Goal: Task Accomplishment & Management: Complete application form

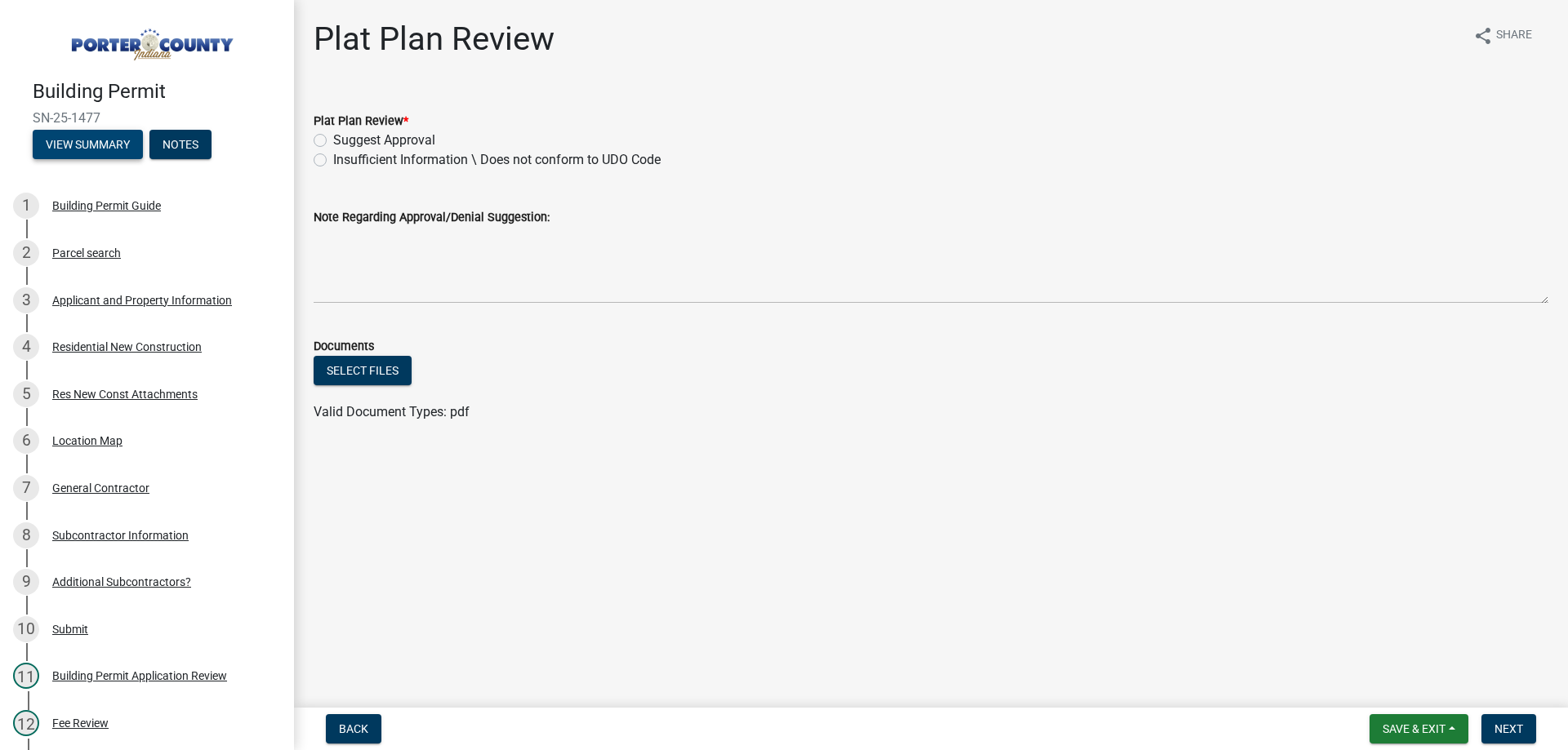
click at [121, 142] on button "View Summary" at bounding box center [88, 145] width 110 height 30
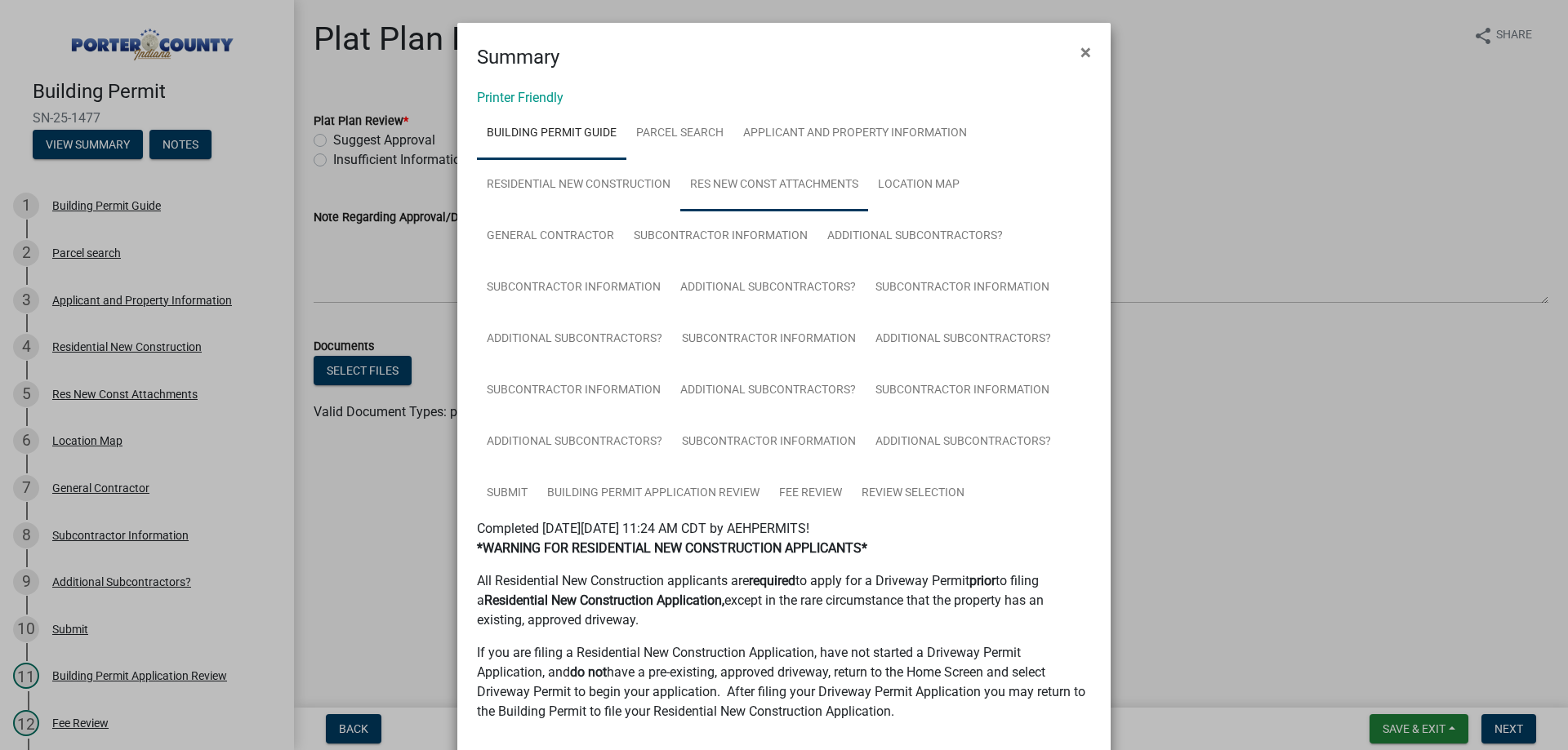
click at [830, 180] on link "Res New Const Attachments" at bounding box center [774, 186] width 188 height 53
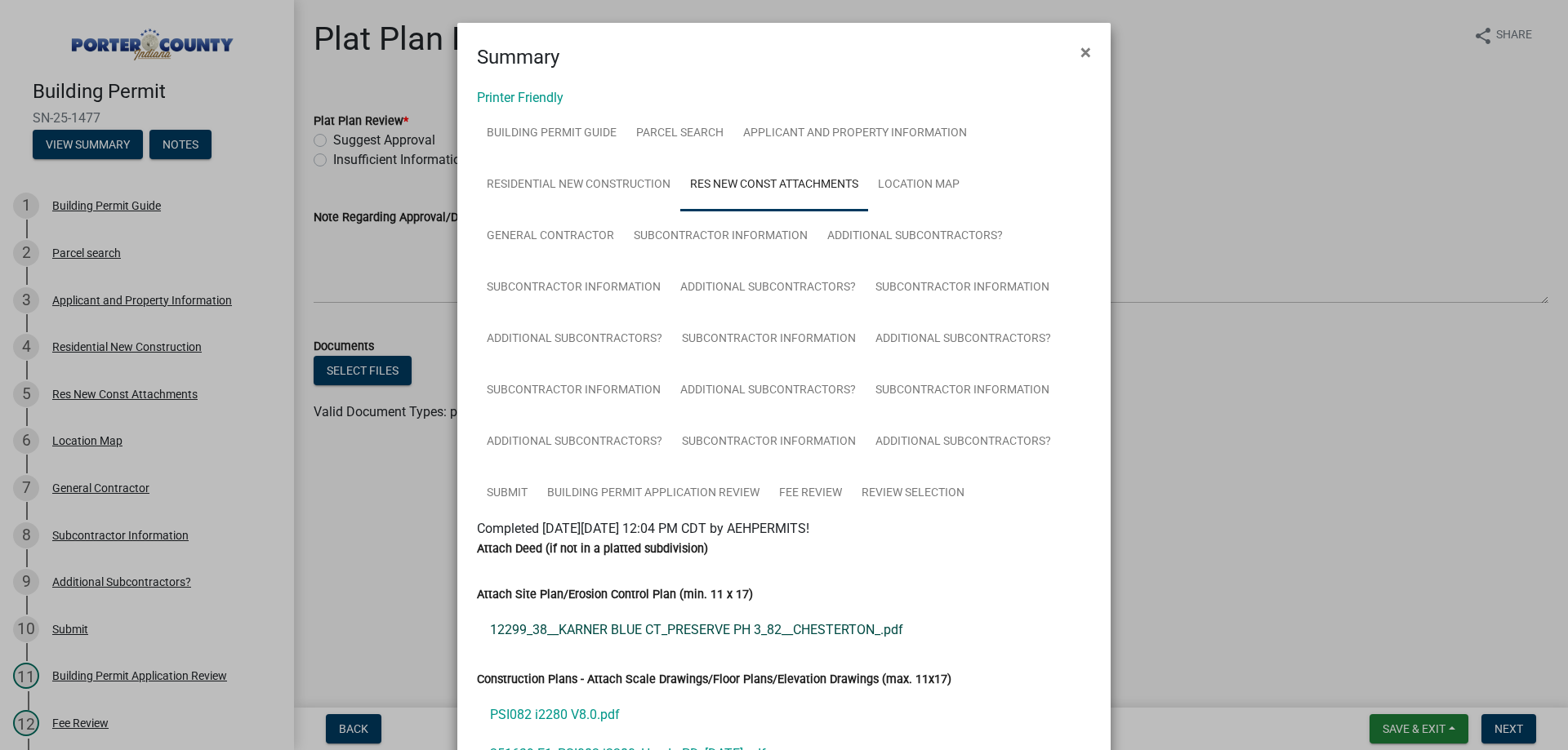
click at [631, 632] on link "12299_38__KARNER BLUE CT_PRESERVE PH 3_82__CHESTERTON_.pdf" at bounding box center [784, 630] width 614 height 39
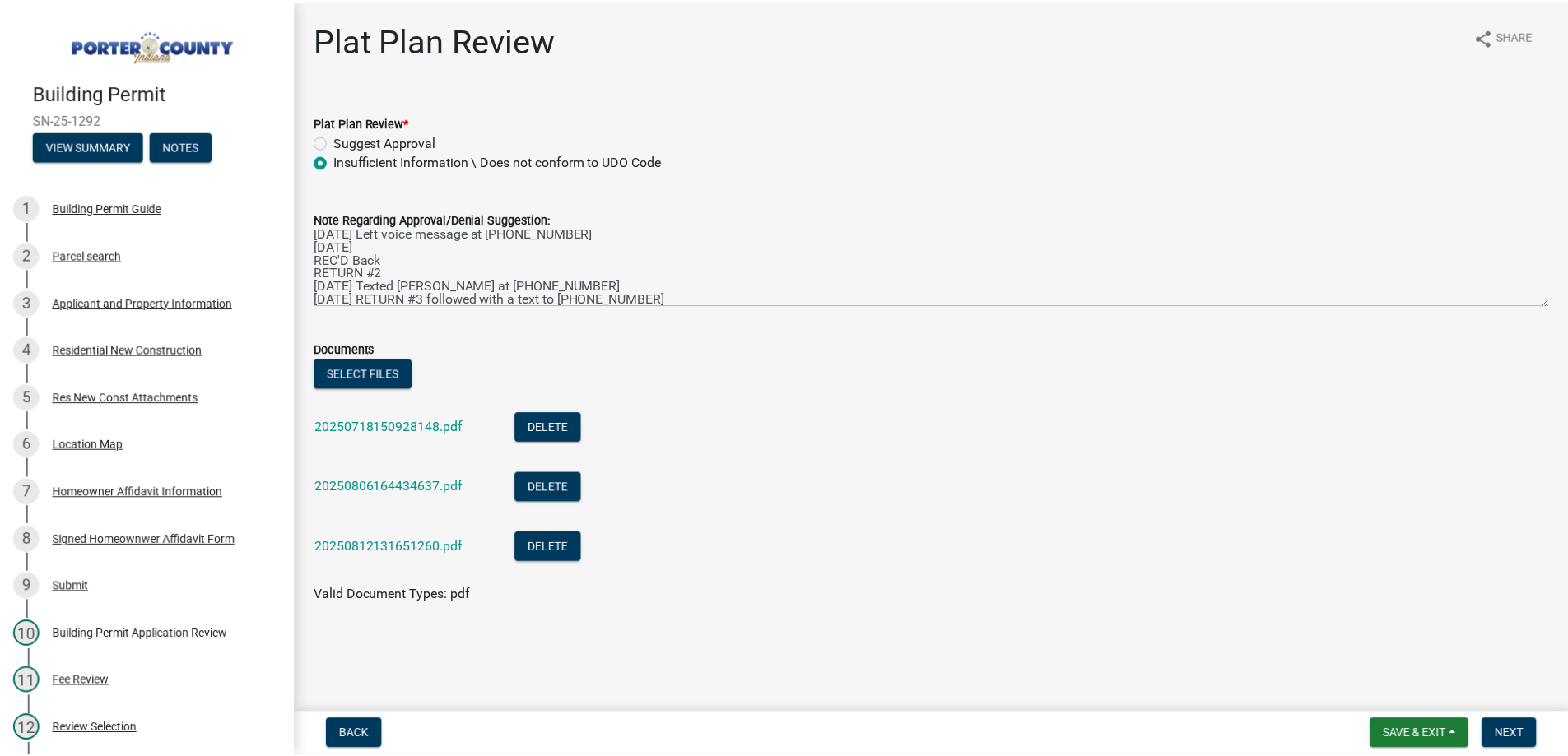
scroll to position [53, 0]
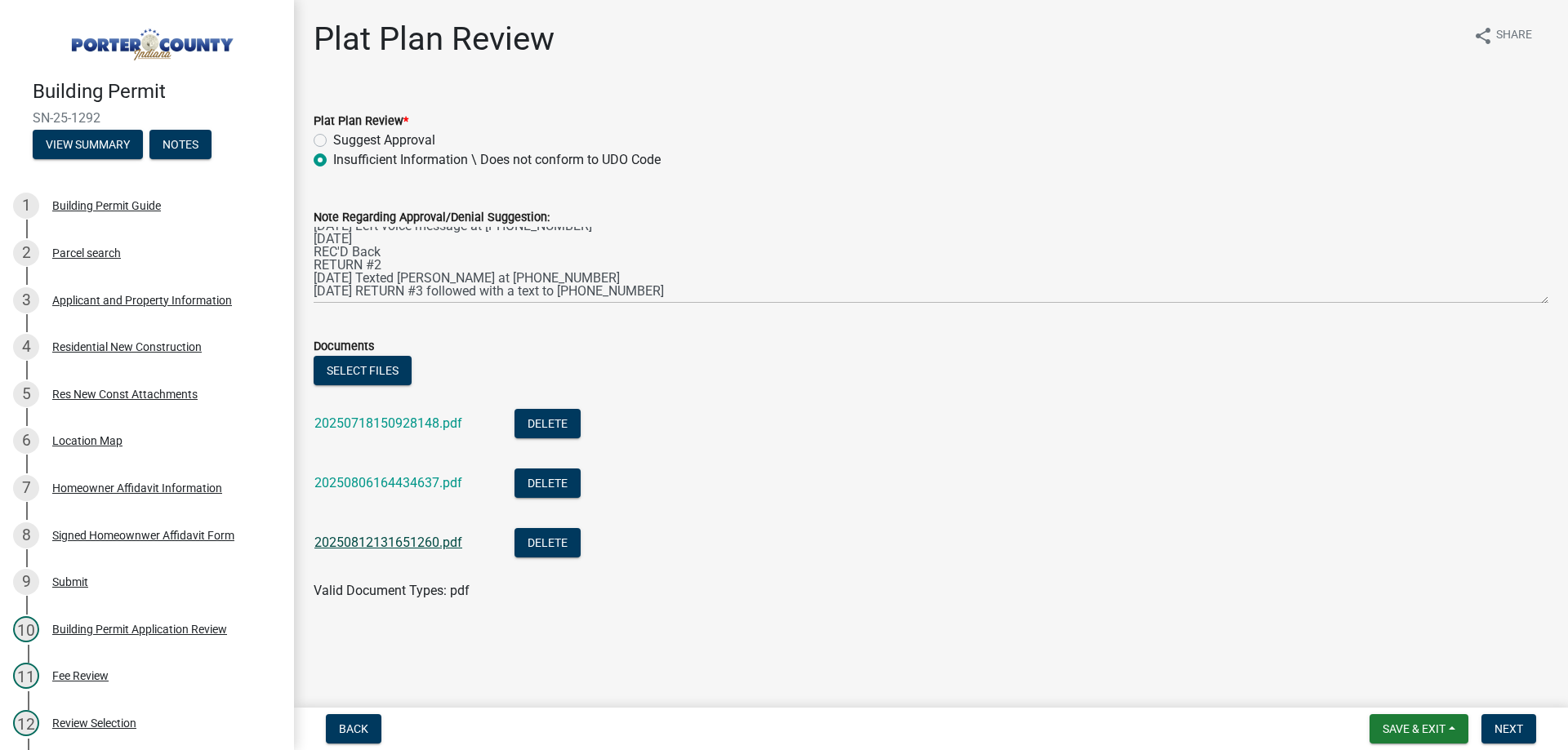
click at [401, 549] on link "20250812131651260.pdf" at bounding box center [388, 542] width 148 height 16
click at [1438, 738] on button "Save & Exit" at bounding box center [1418, 729] width 99 height 30
click at [1383, 691] on button "Save & Exit" at bounding box center [1403, 687] width 131 height 39
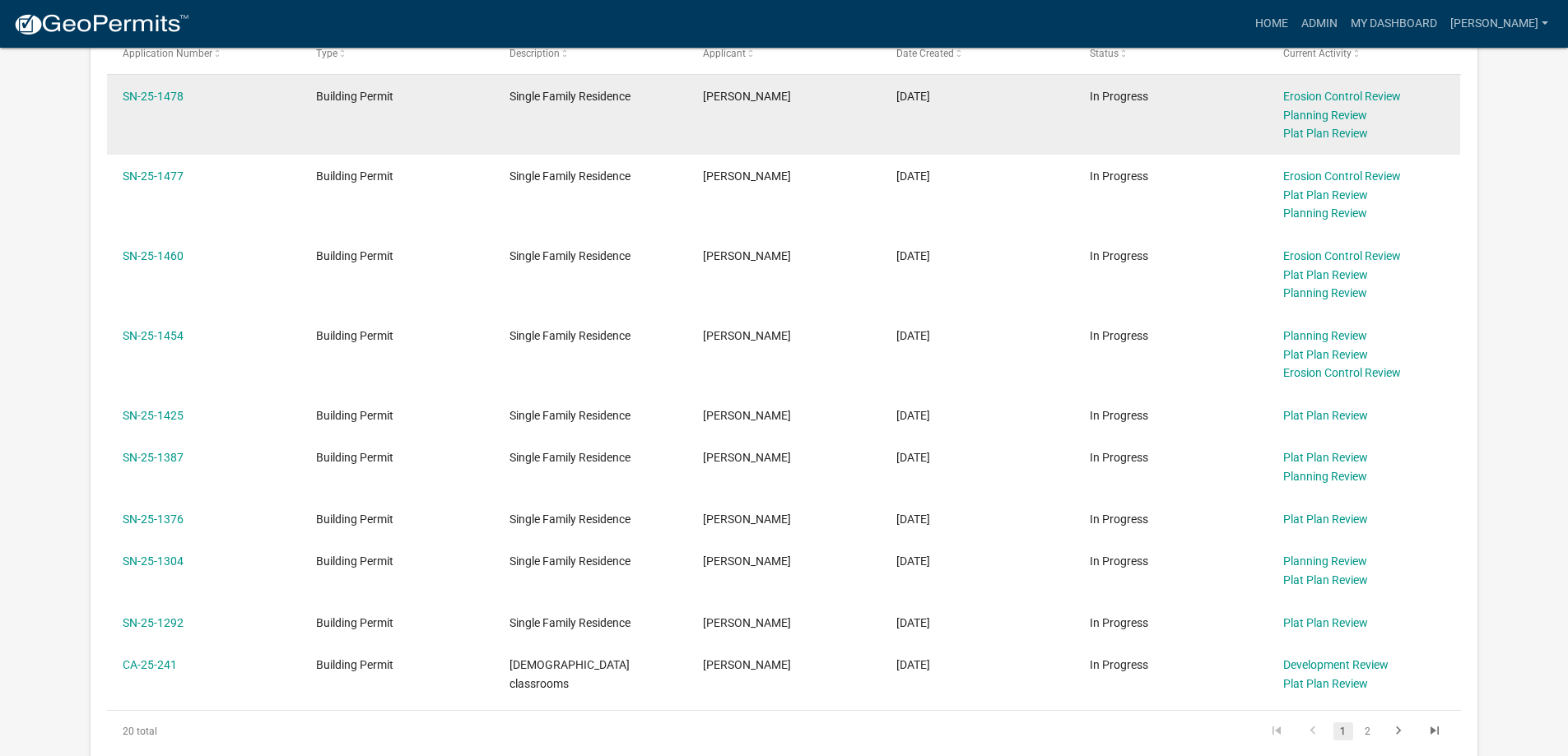
scroll to position [329, 0]
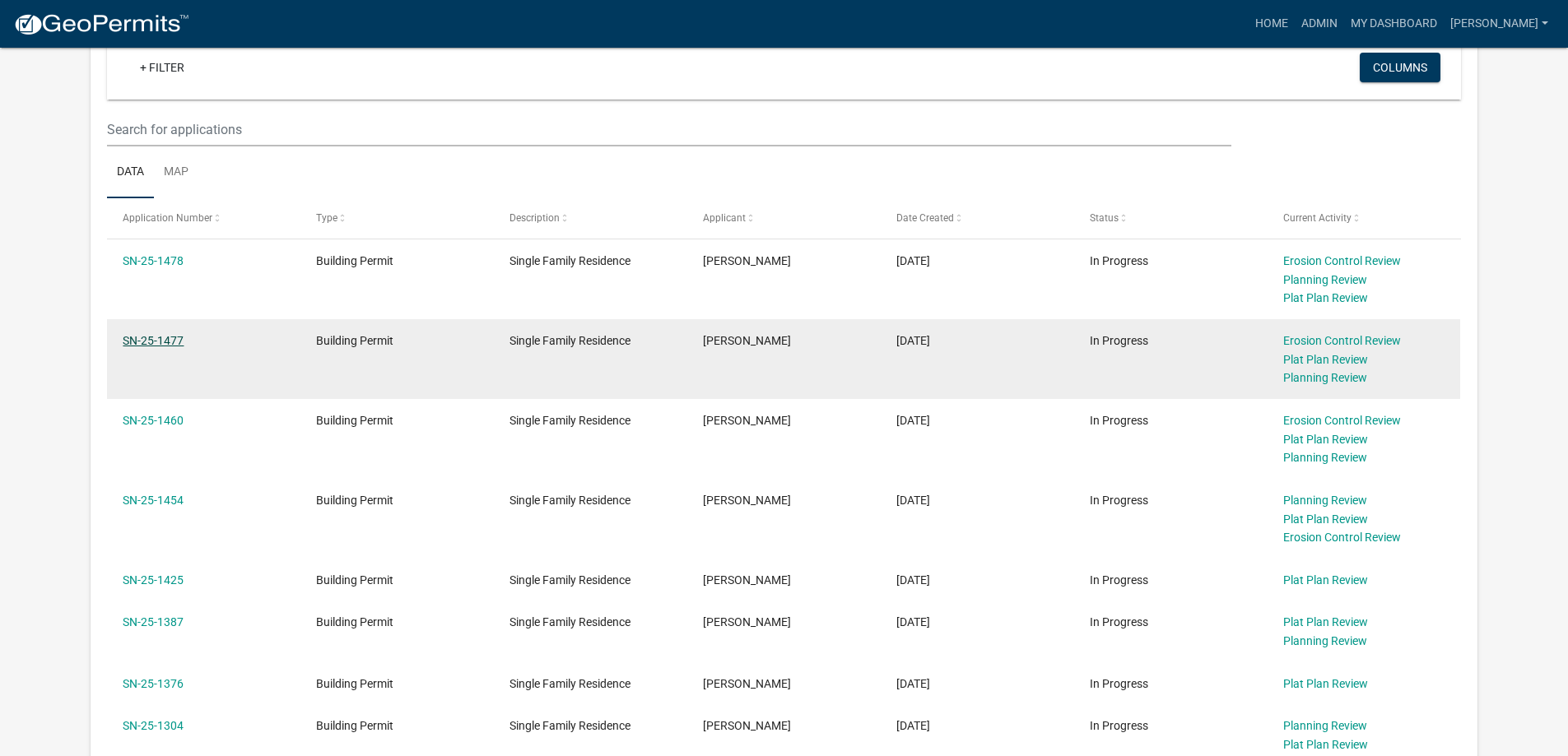
click at [145, 335] on link "SN-25-1477" at bounding box center [153, 341] width 61 height 13
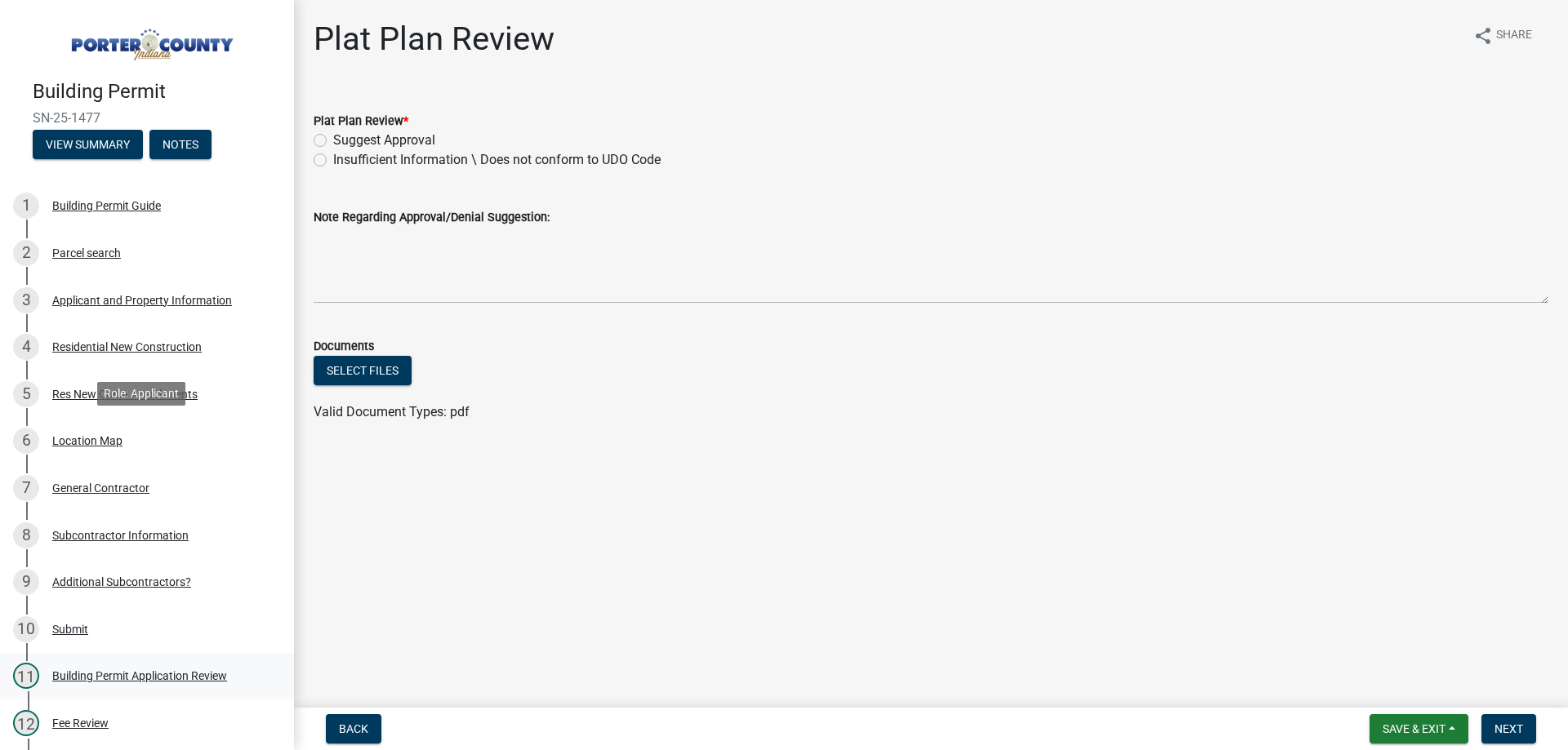
scroll to position [245, 0]
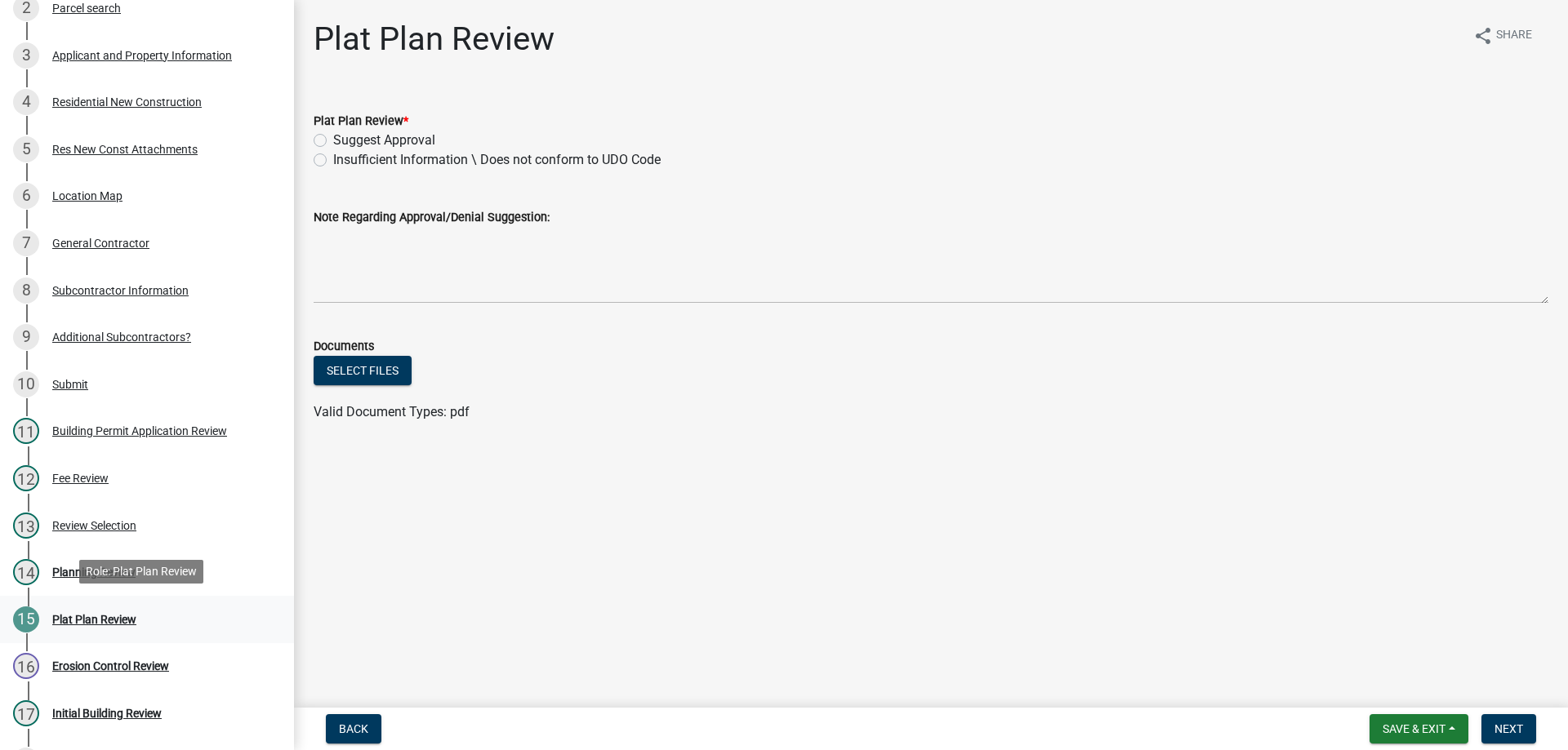
click at [100, 620] on div "Plat Plan Review" at bounding box center [95, 619] width 84 height 12
click at [59, 619] on div "Plat Plan Review" at bounding box center [95, 619] width 84 height 12
click at [27, 618] on div "15" at bounding box center [26, 619] width 26 height 26
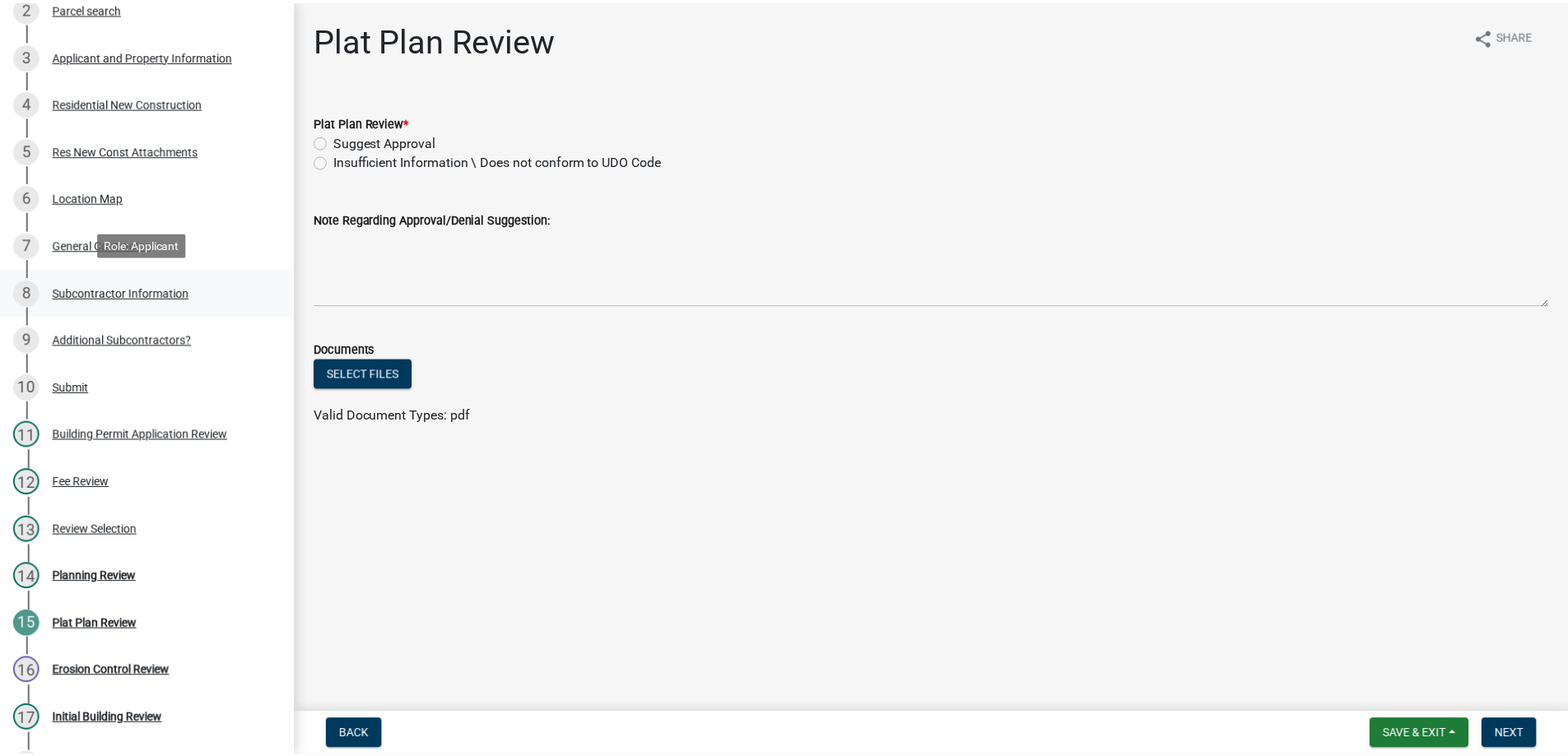
scroll to position [0, 0]
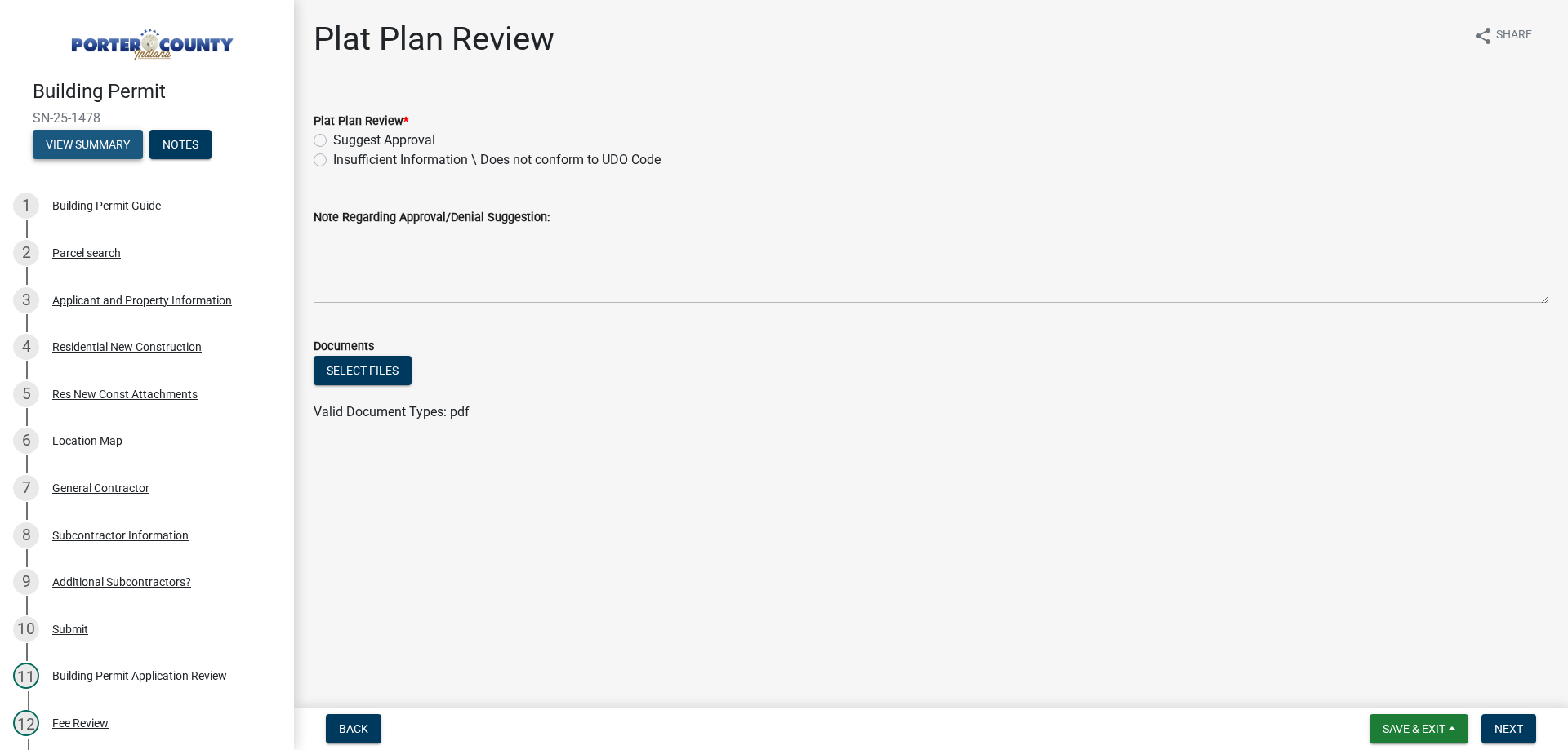
click at [89, 143] on button "View Summary" at bounding box center [88, 145] width 110 height 30
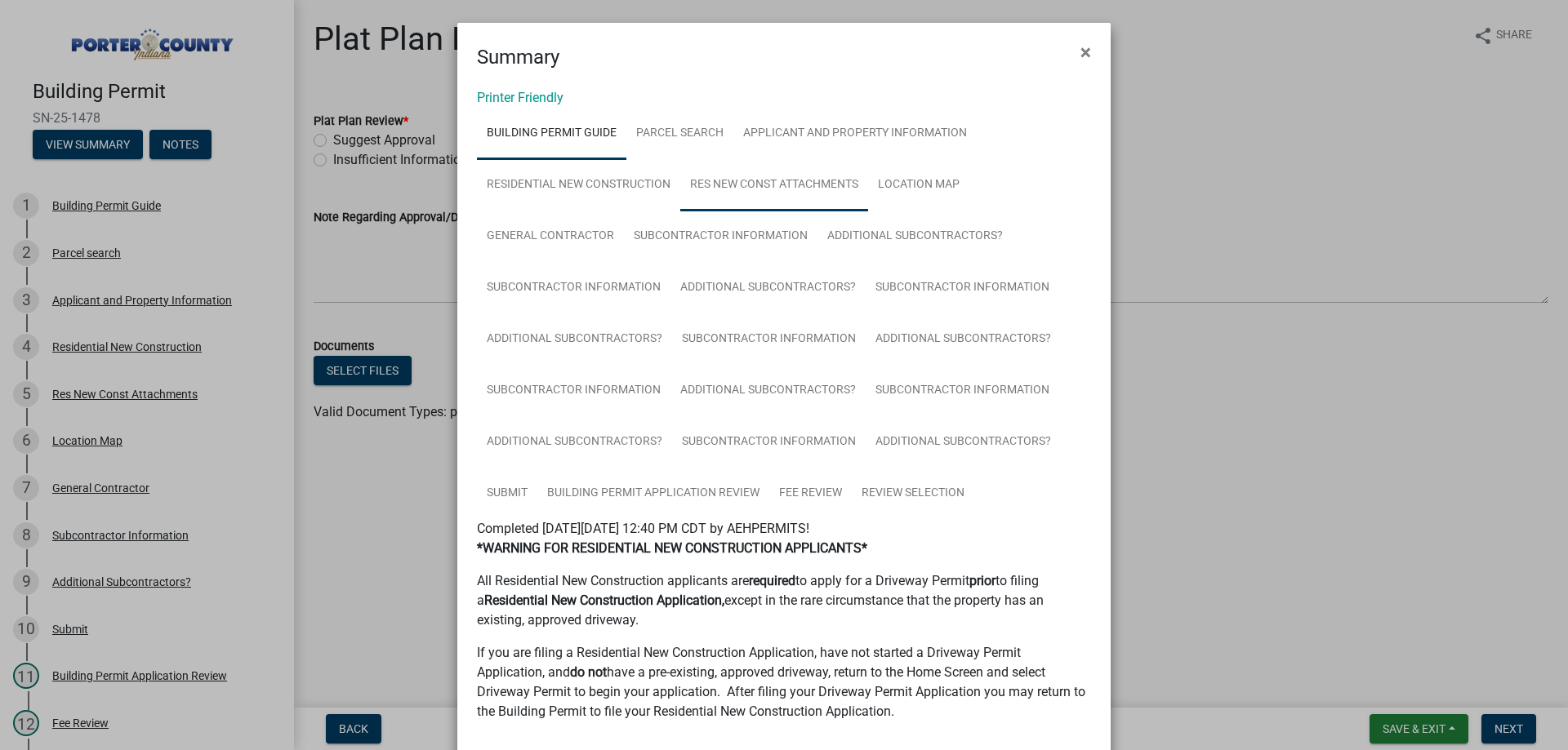
click at [768, 191] on link "Res New Const Attachments" at bounding box center [774, 186] width 188 height 53
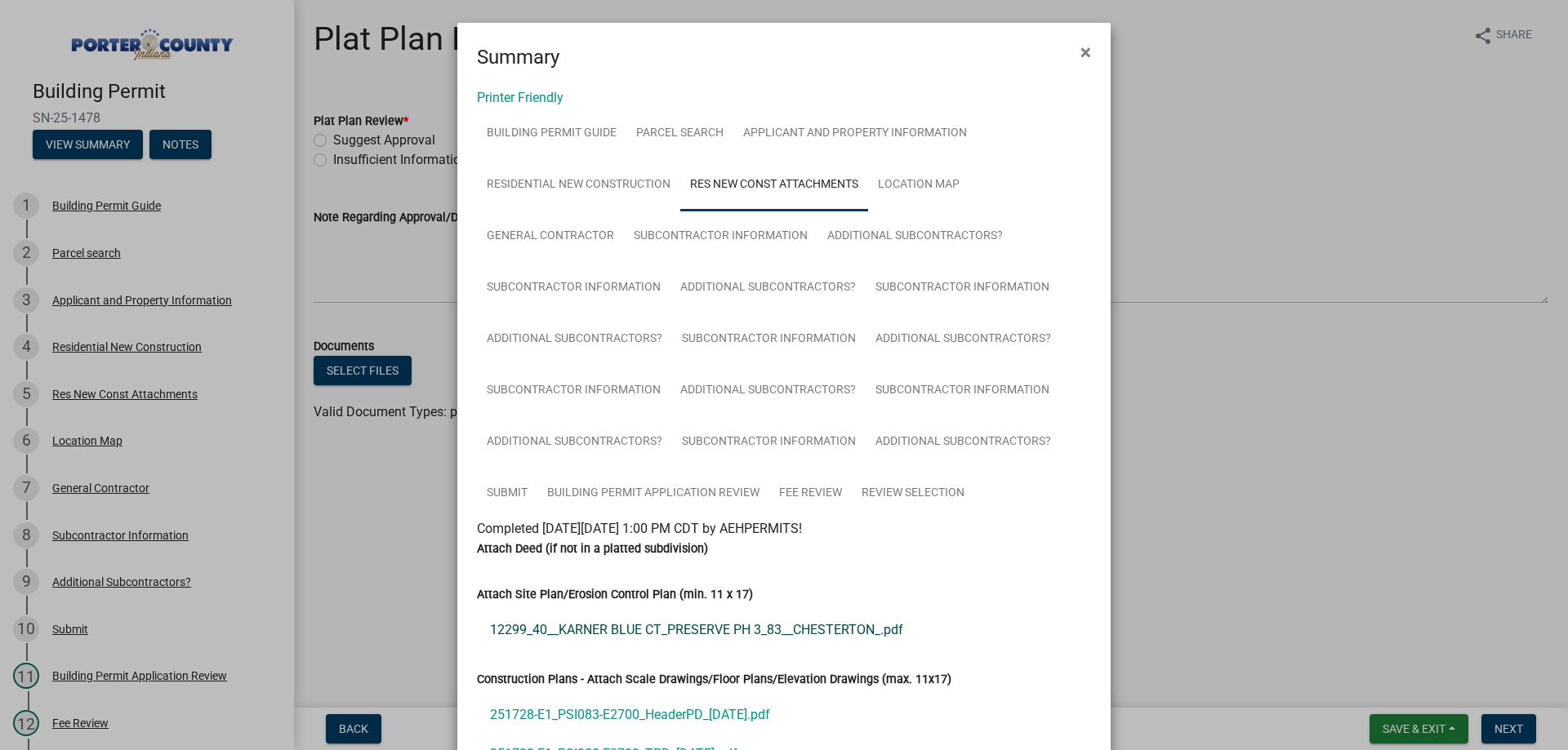
click at [616, 624] on link "12299_40__KARNER BLUE CT_PRESERVE PH 3_83__CHESTERTON_.pdf" at bounding box center [784, 630] width 614 height 39
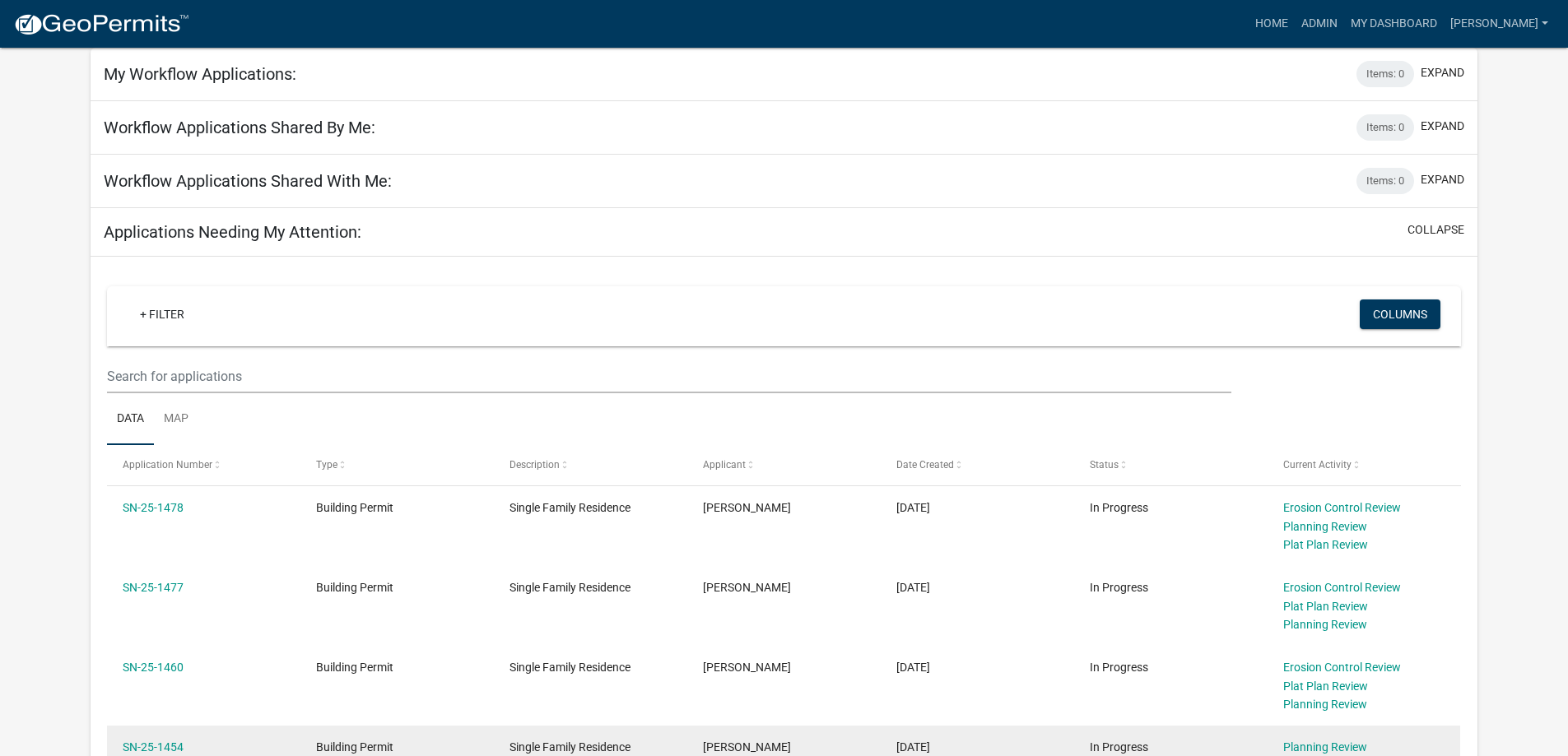
scroll to position [164, 0]
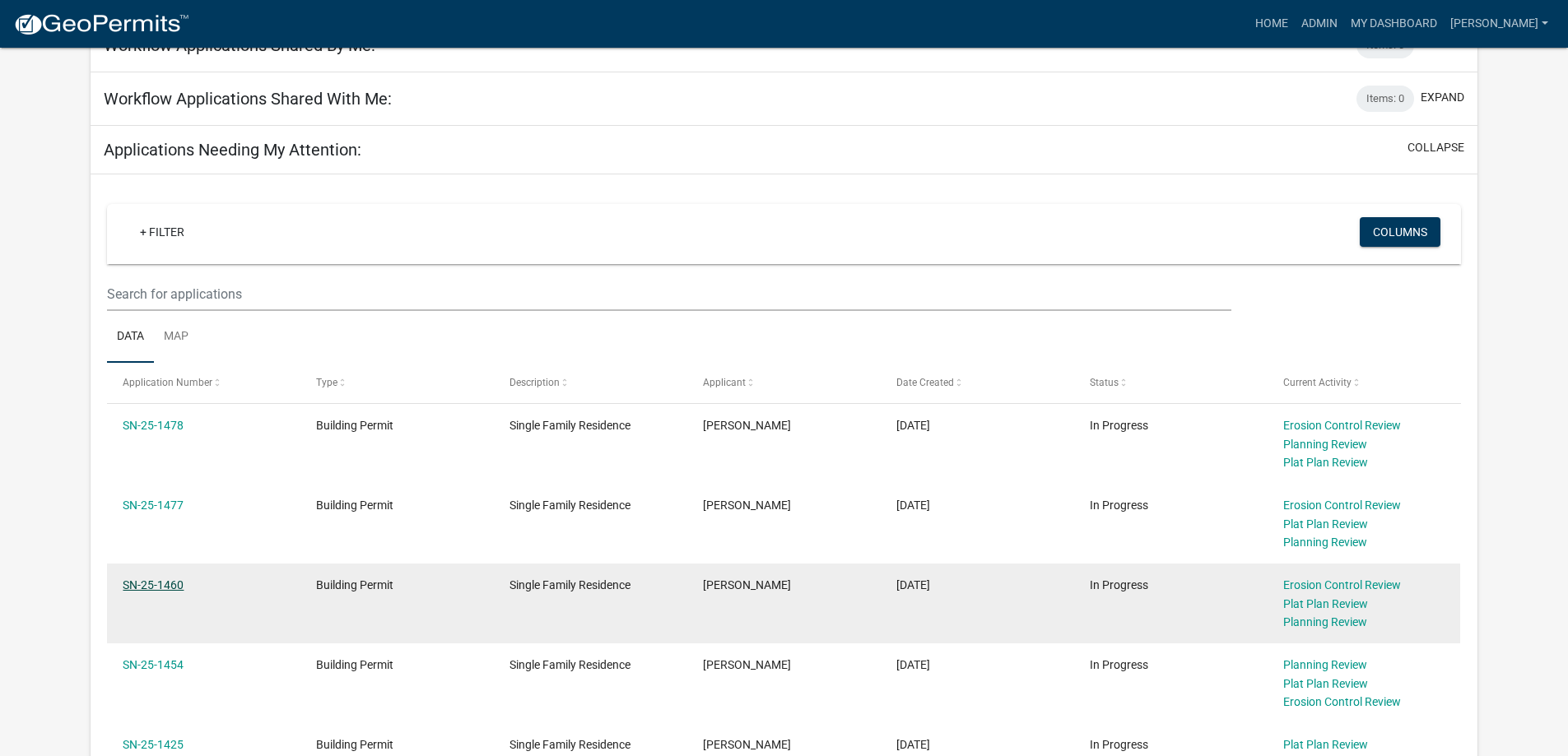
click at [170, 588] on link "SN-25-1460" at bounding box center [153, 585] width 61 height 13
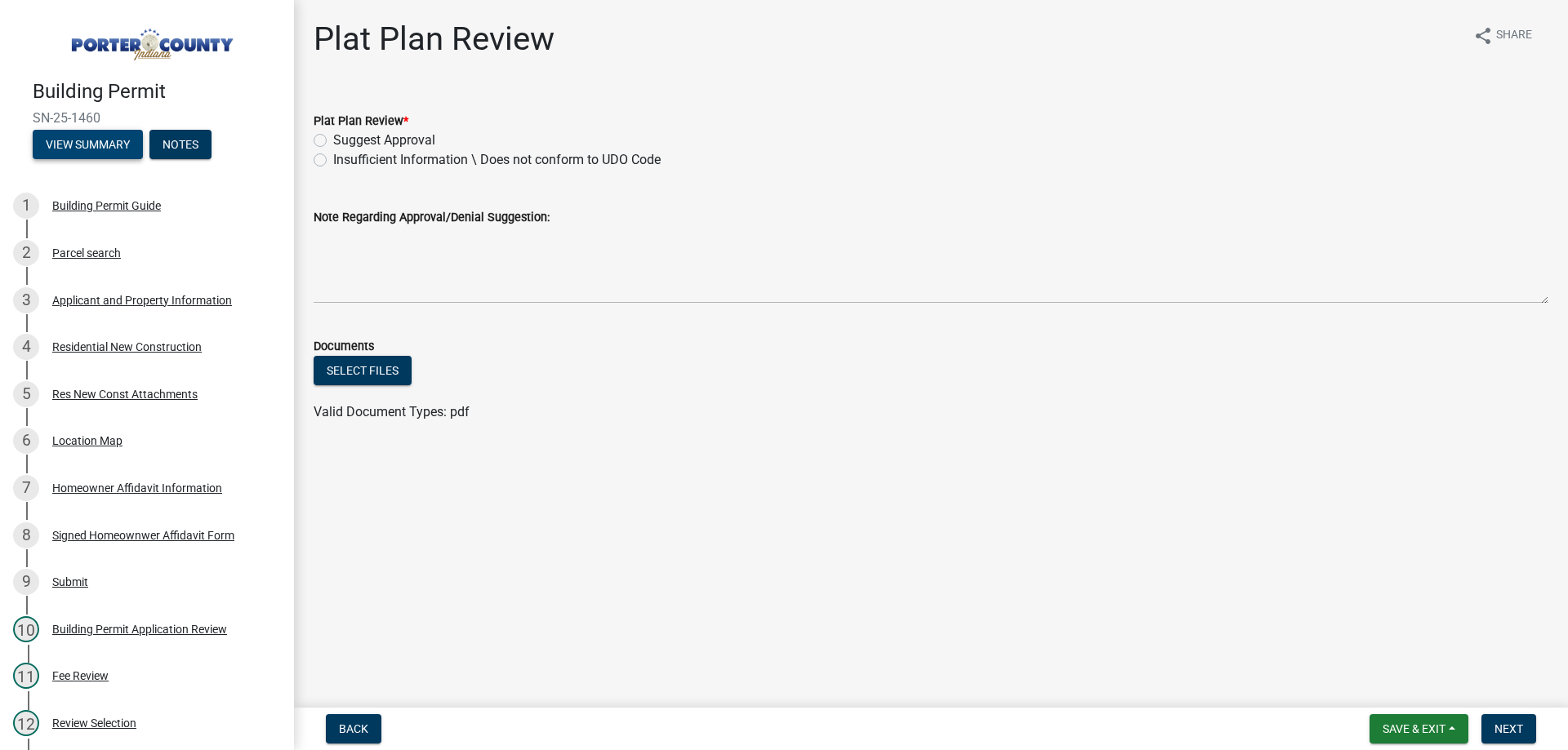
click at [95, 141] on button "View Summary" at bounding box center [88, 145] width 110 height 30
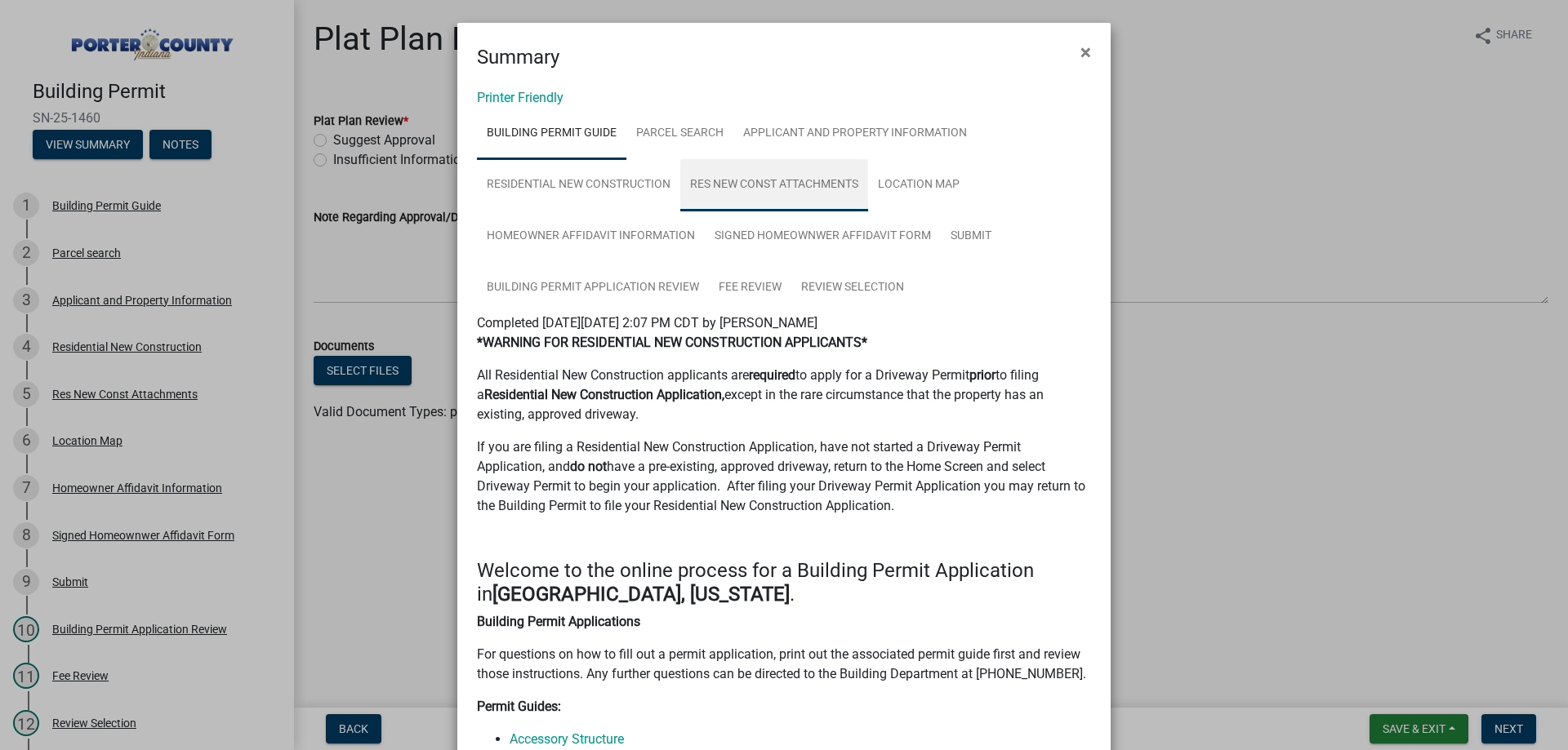
click at [812, 181] on link "Res New Const Attachments" at bounding box center [774, 186] width 188 height 53
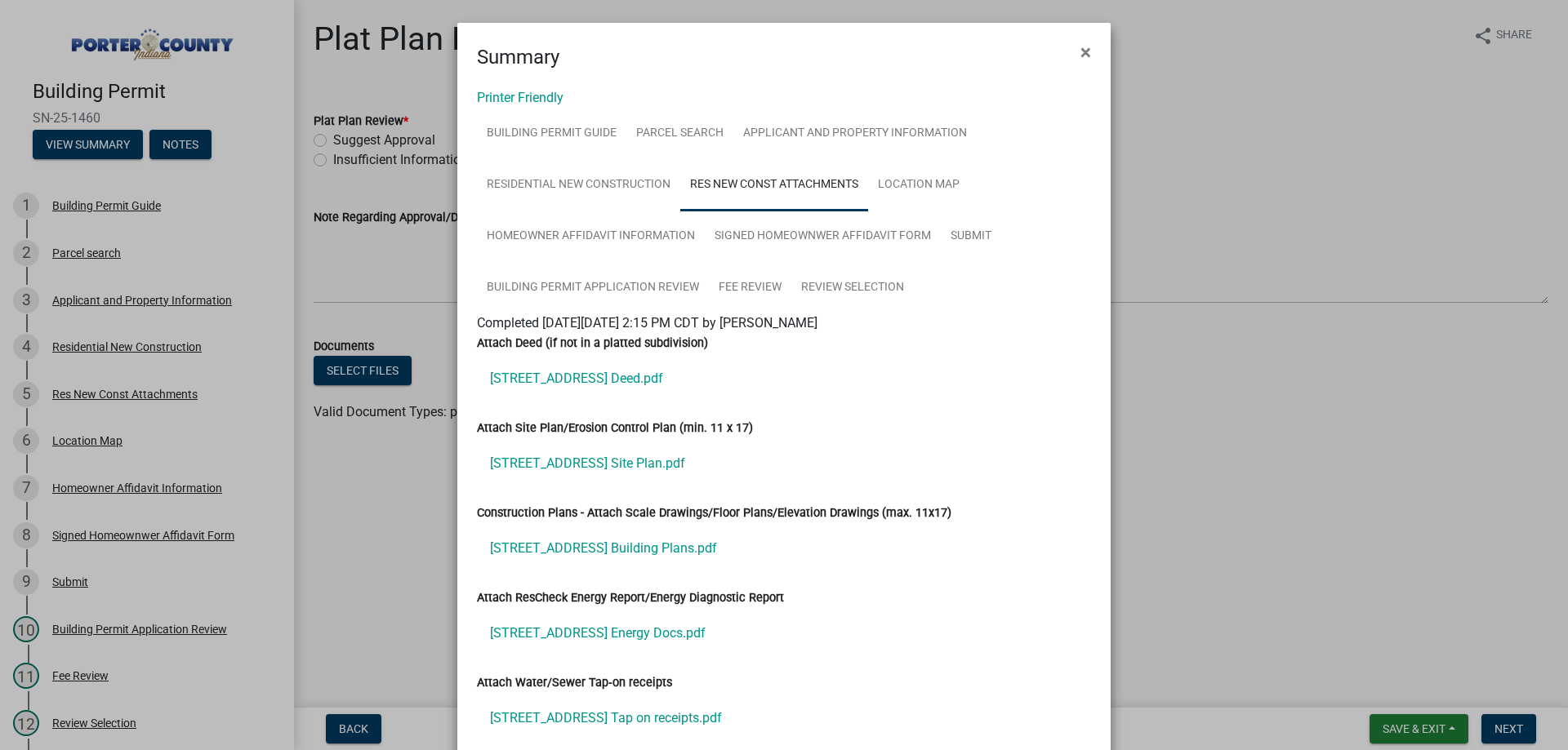
click at [554, 431] on label "Attach Site Plan/Erosion Control Plan (min. 11 x 17)" at bounding box center [615, 428] width 276 height 12
click at [559, 466] on link "213 S St Rd 2 Site Plan.pdf" at bounding box center [784, 464] width 614 height 39
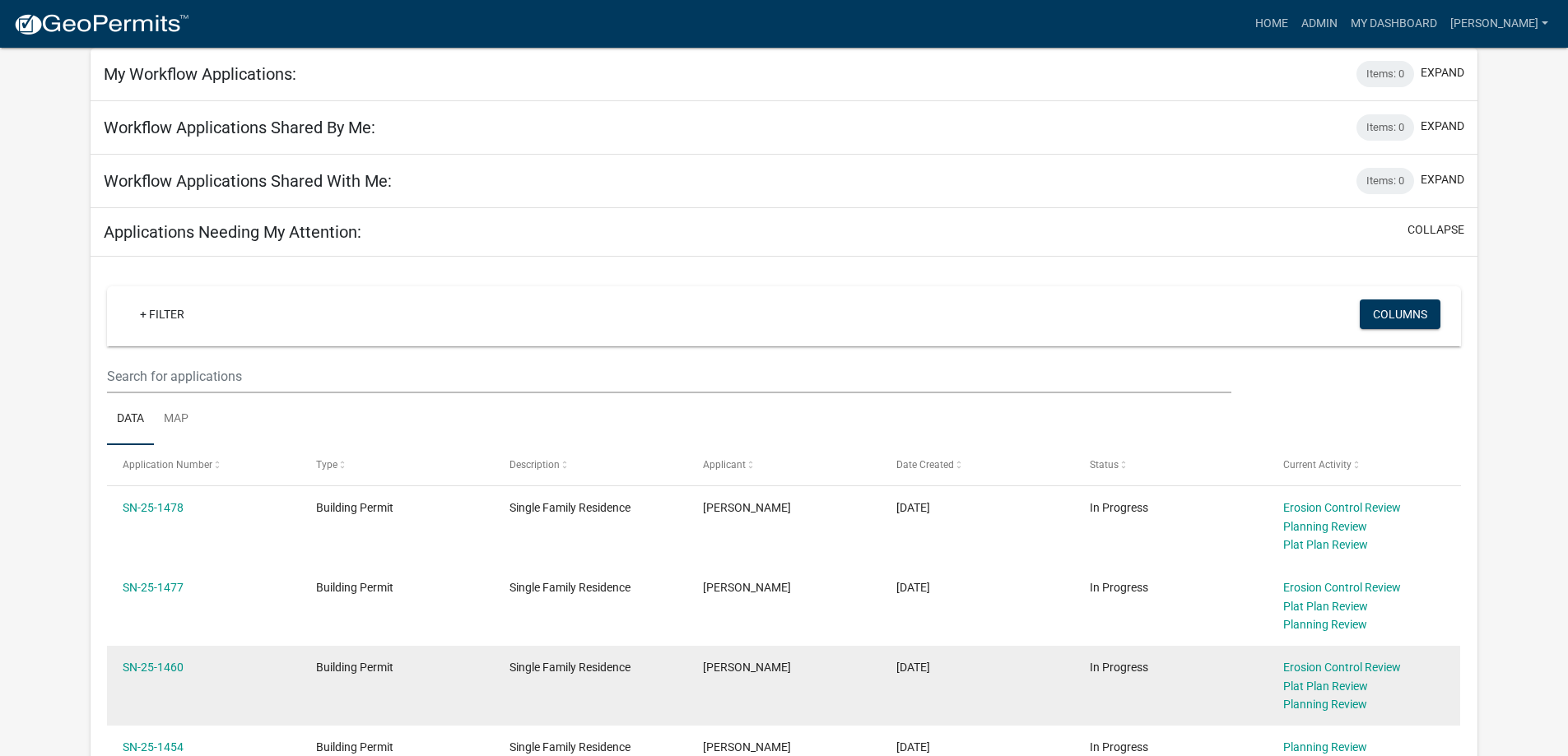
scroll to position [164, 0]
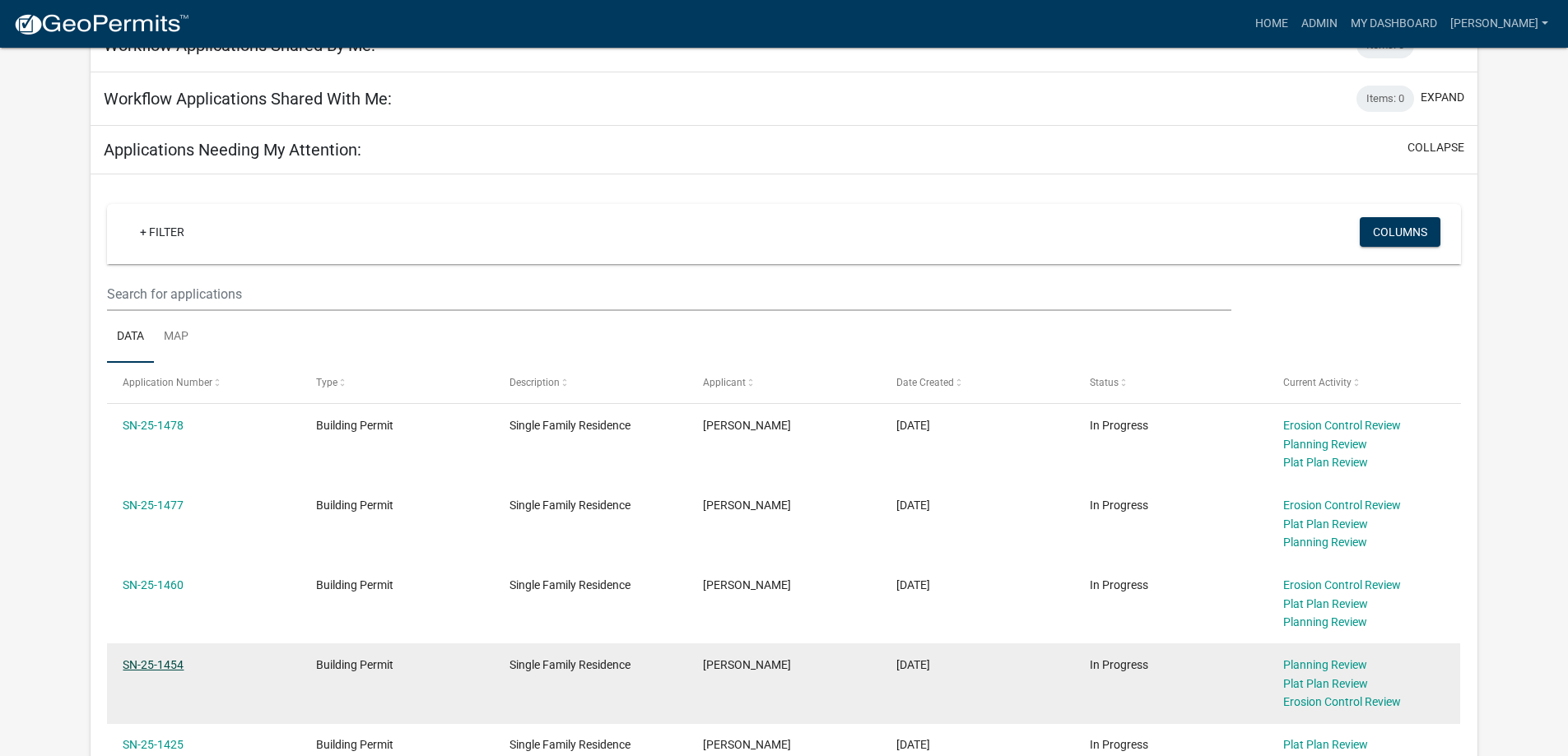
click at [173, 671] on link "SN-25-1454" at bounding box center [153, 665] width 61 height 13
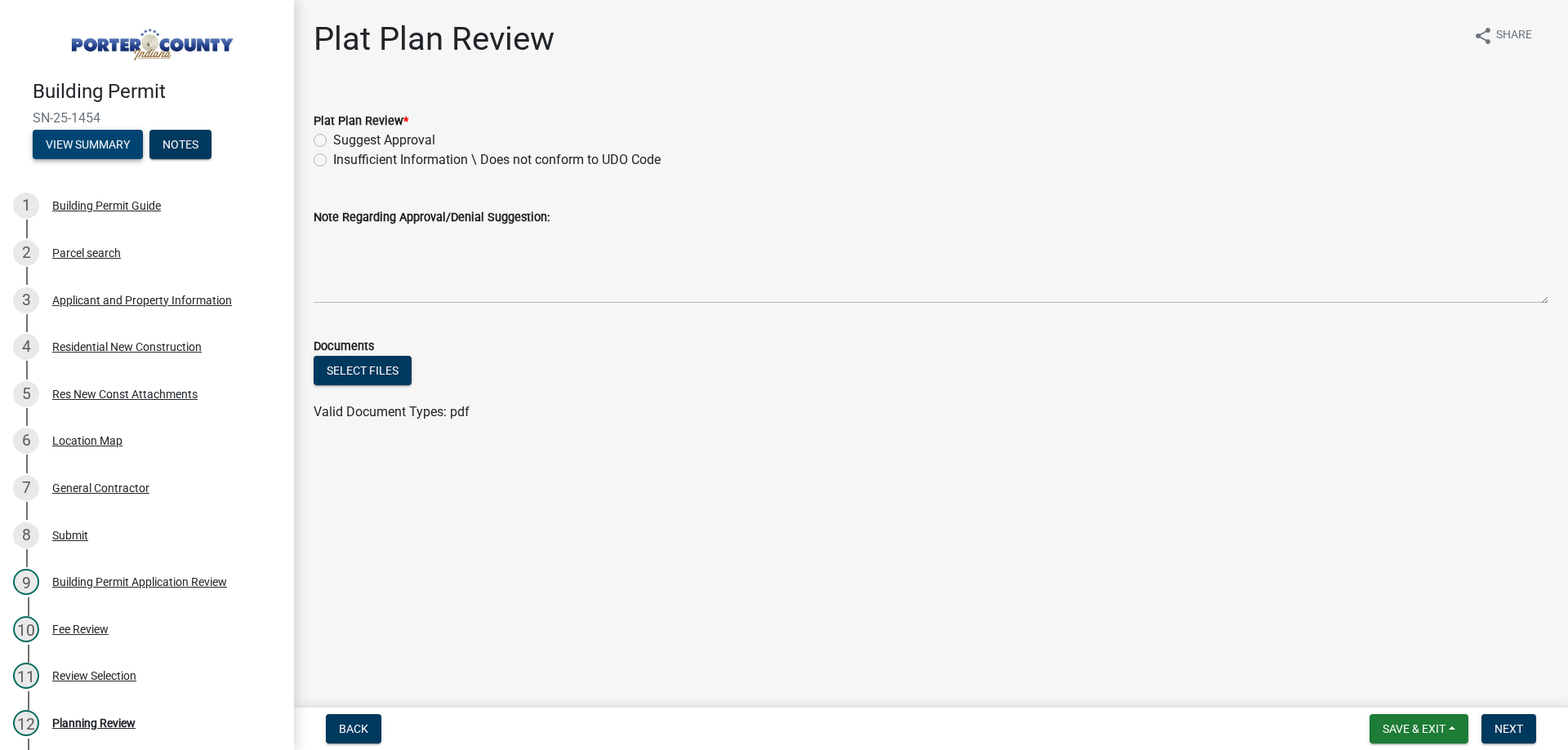
click at [114, 149] on button "View Summary" at bounding box center [88, 145] width 110 height 30
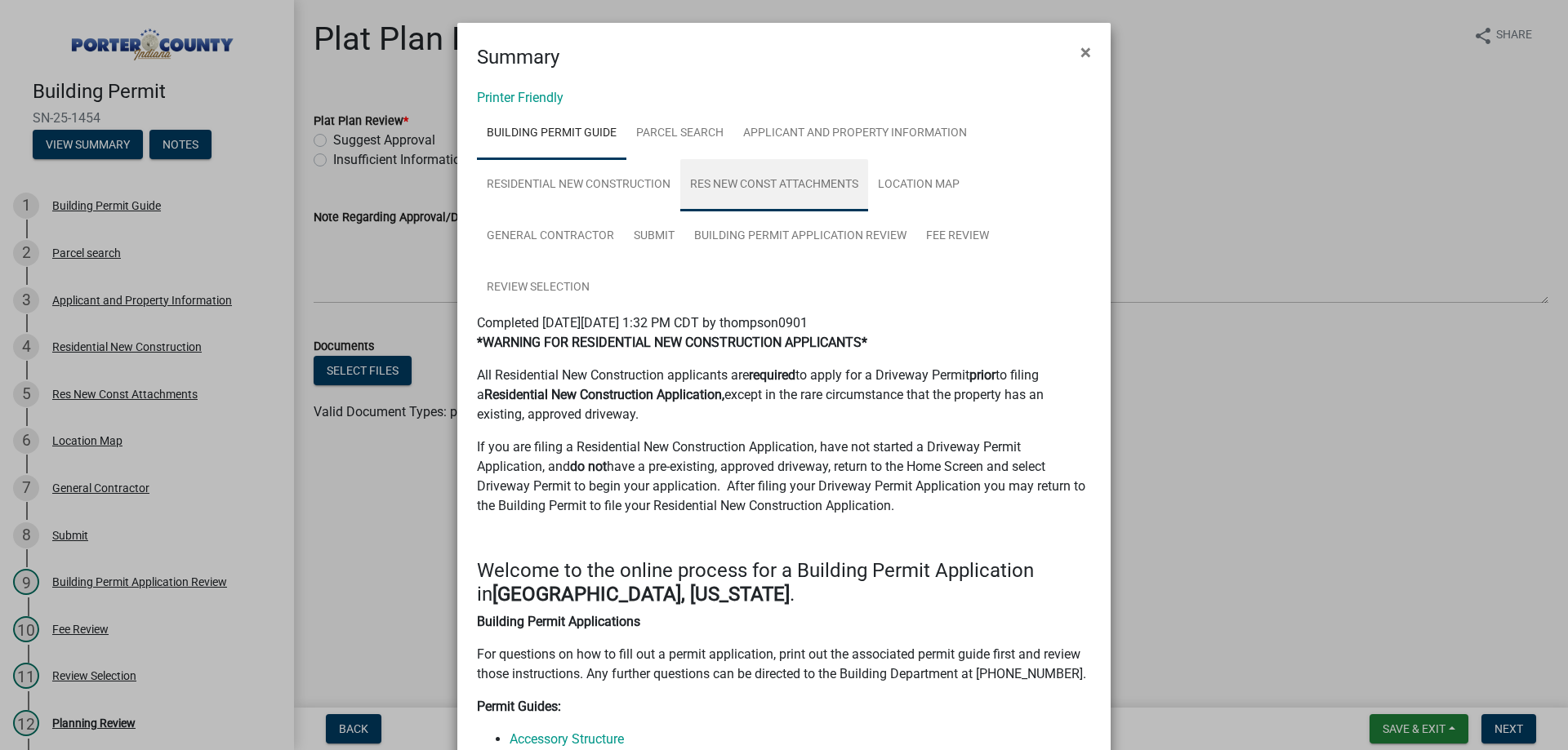
click at [788, 182] on link "Res New Const Attachments" at bounding box center [774, 186] width 188 height 53
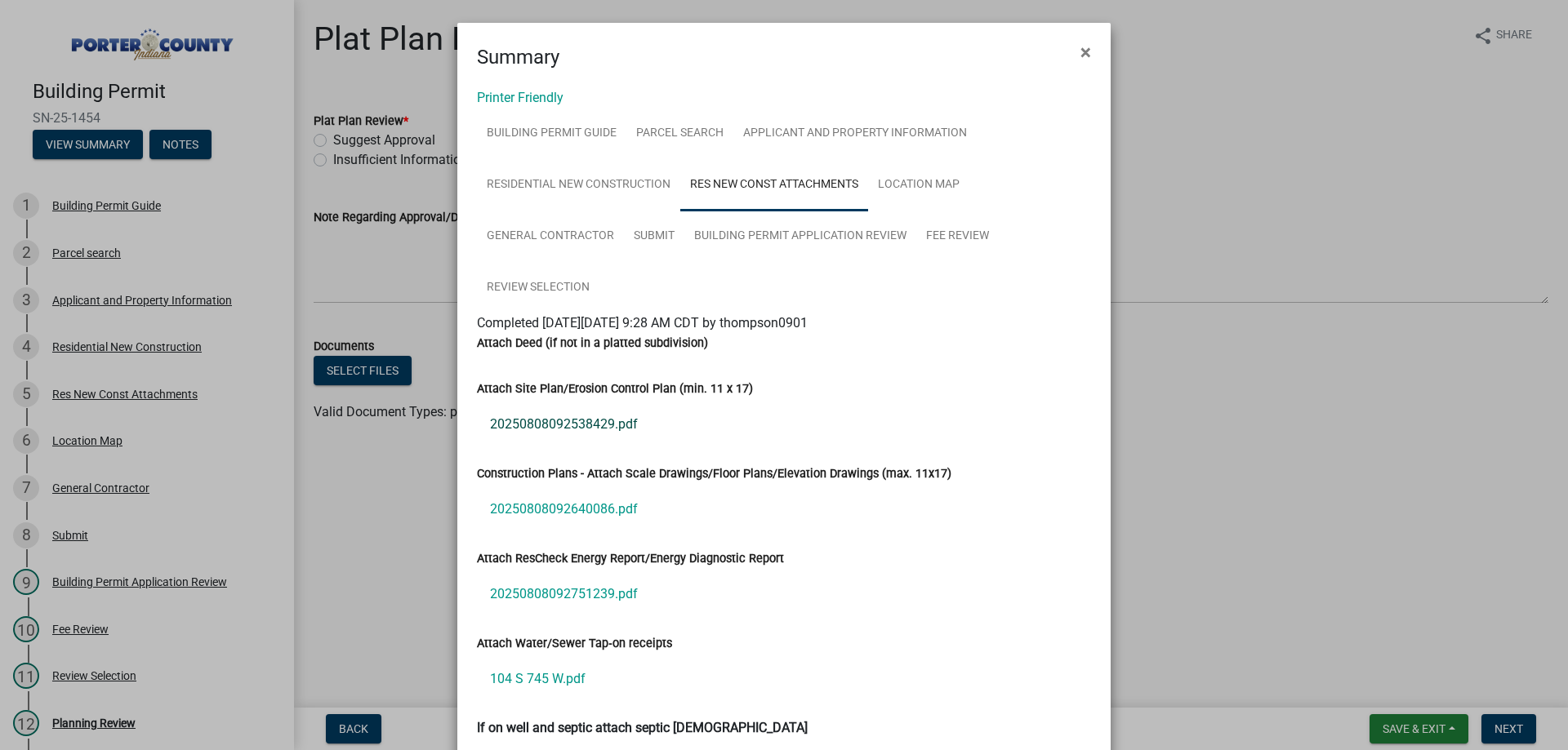
click at [517, 422] on link "20250808092538429.pdf" at bounding box center [784, 424] width 614 height 39
click at [1083, 53] on span "×" at bounding box center [1085, 53] width 11 height 23
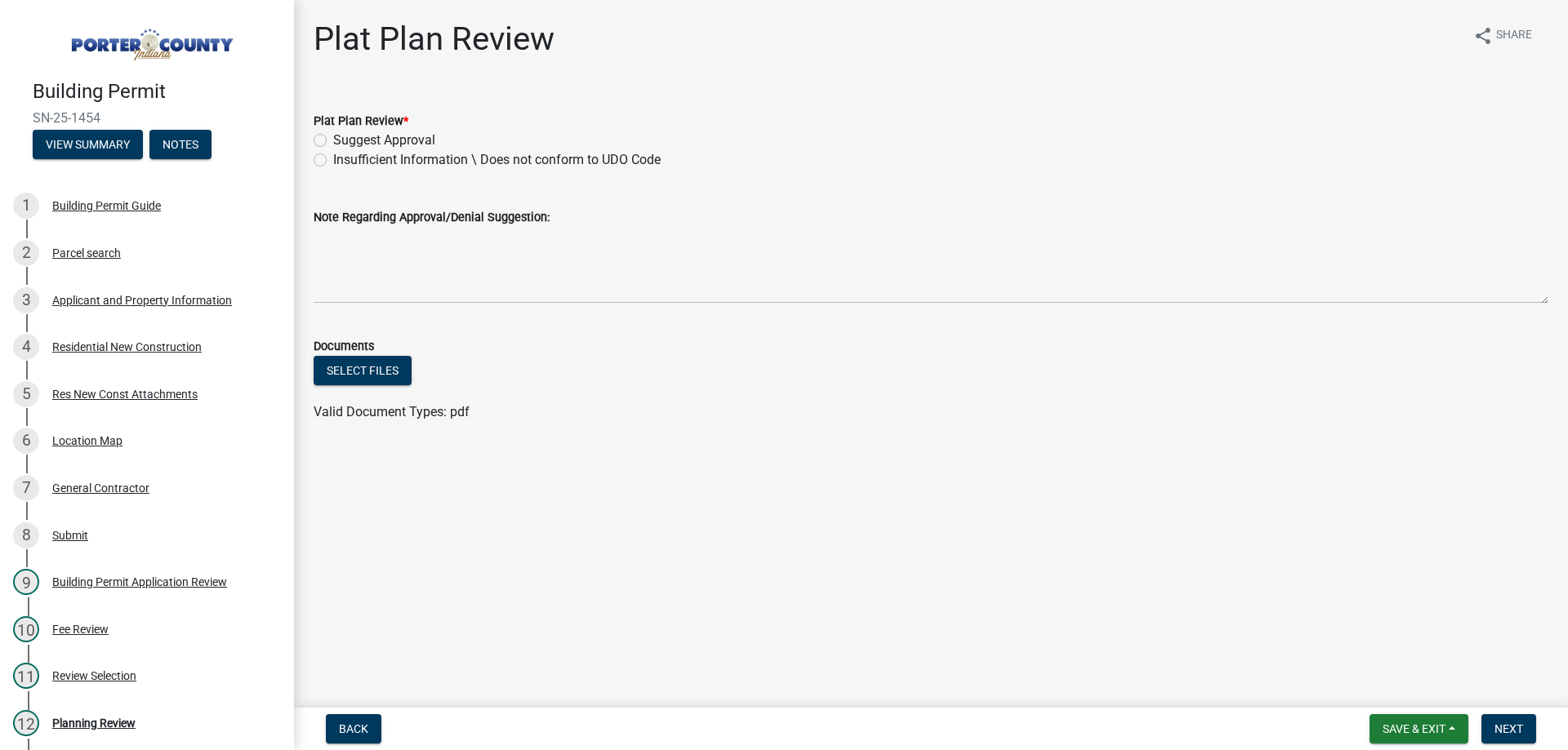
click at [333, 161] on label "Insufficient Information \ Does not conform to UDO Code" at bounding box center [497, 160] width 327 height 20
click at [333, 161] on input "Insufficient Information \ Does not conform to UDO Code" at bounding box center [338, 155] width 11 height 11
radio input "true"
click at [320, 225] on div "Note Regarding Approval/Denial Suggestion:" at bounding box center [930, 217] width 1235 height 20
drag, startPoint x: 536, startPoint y: 215, endPoint x: 549, endPoint y: 216, distance: 13.0
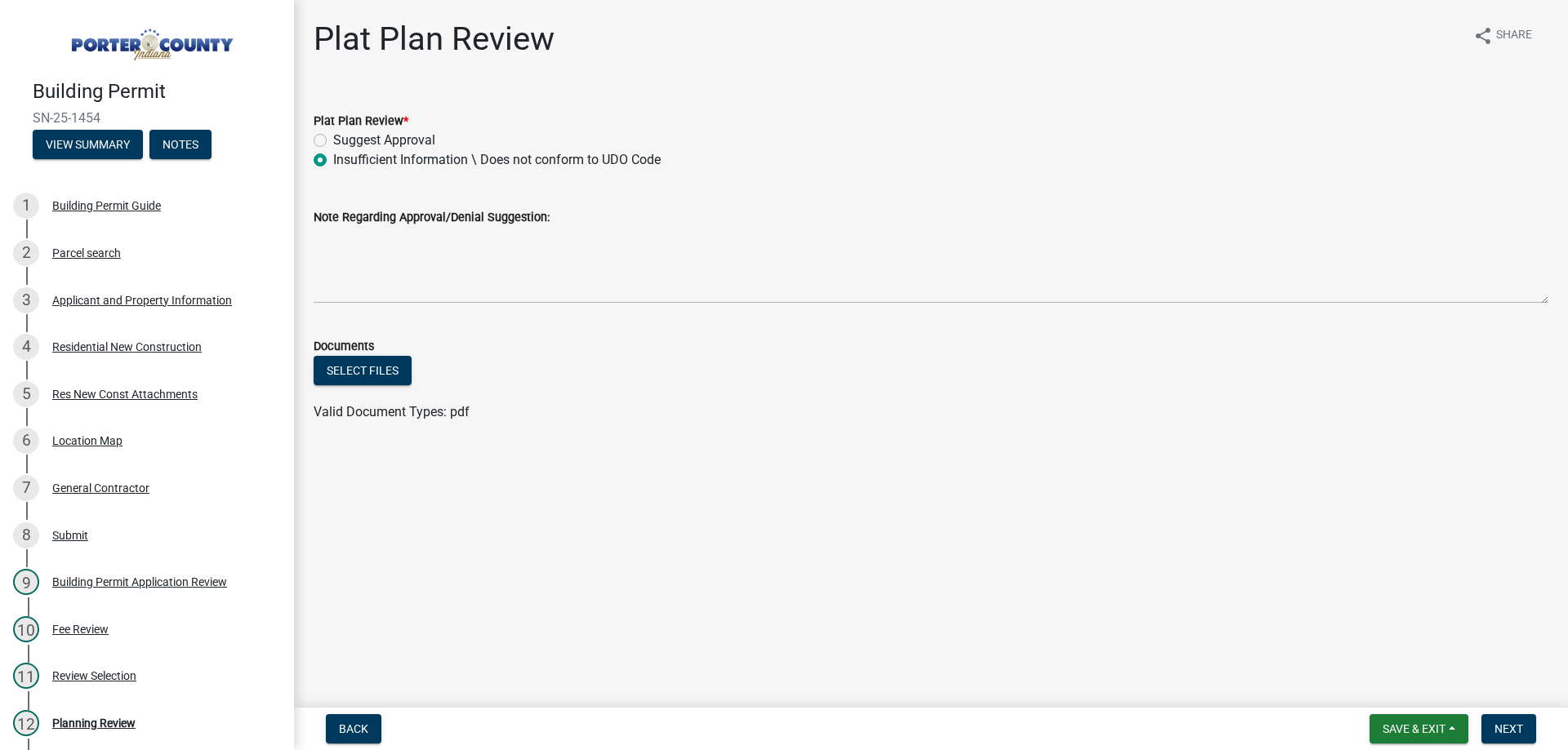
click at [536, 215] on label "Note Regarding Approval/Denial Suggestion:" at bounding box center [431, 218] width 236 height 12
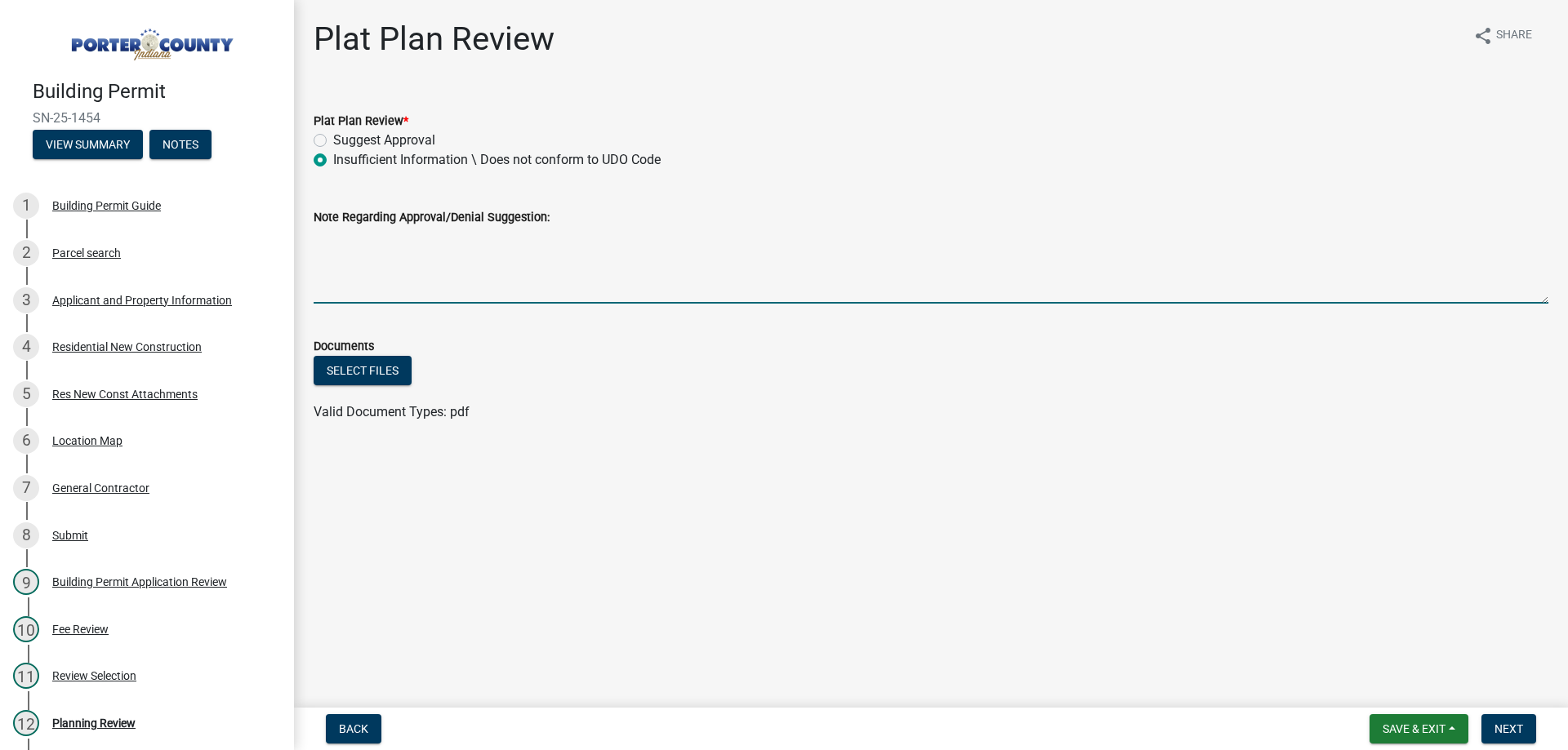
click at [536, 227] on textarea "Note Regarding Approval/Denial Suggestion:" at bounding box center [930, 265] width 1235 height 76
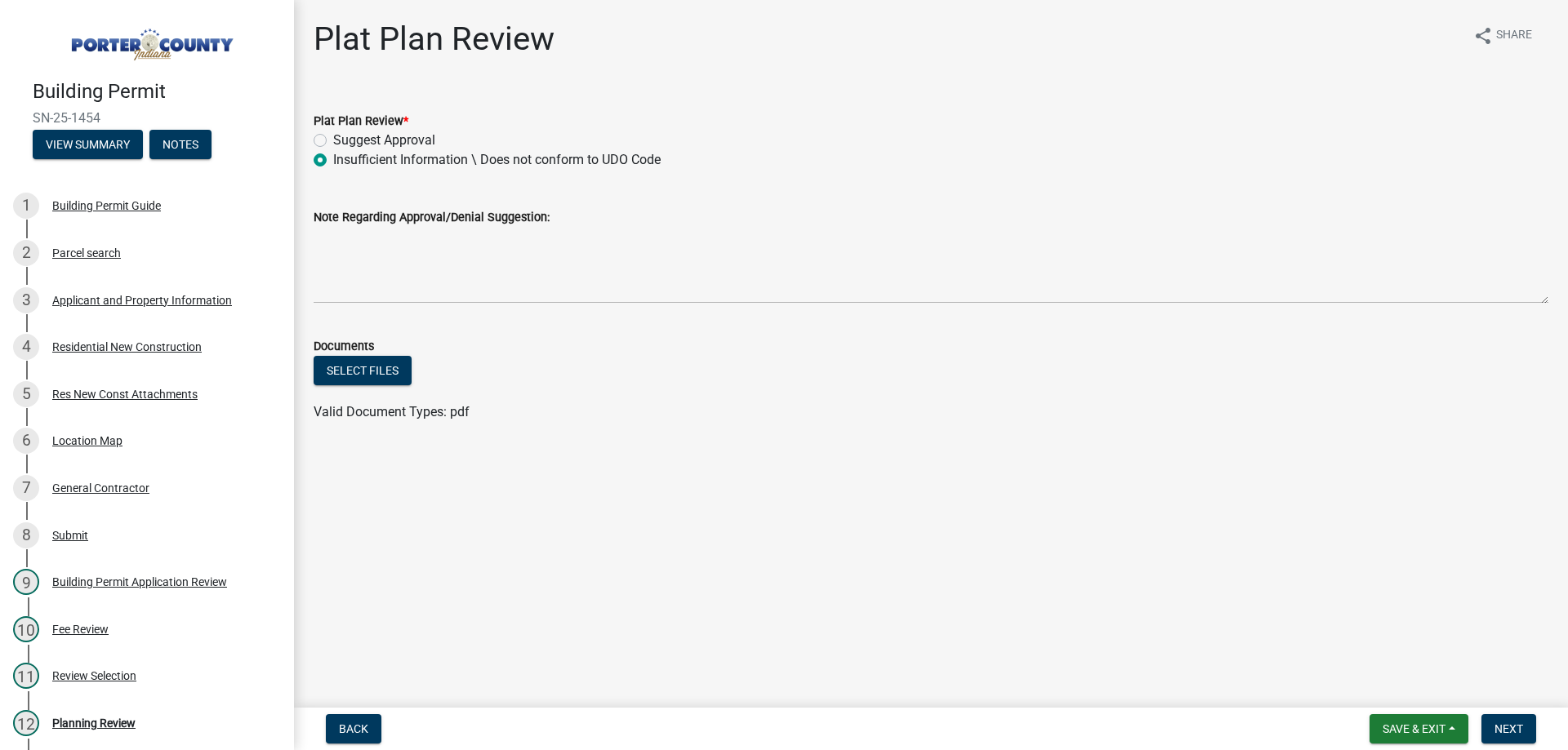
click at [545, 215] on div "Note Regarding Approval/Denial Suggestion:" at bounding box center [930, 217] width 1235 height 20
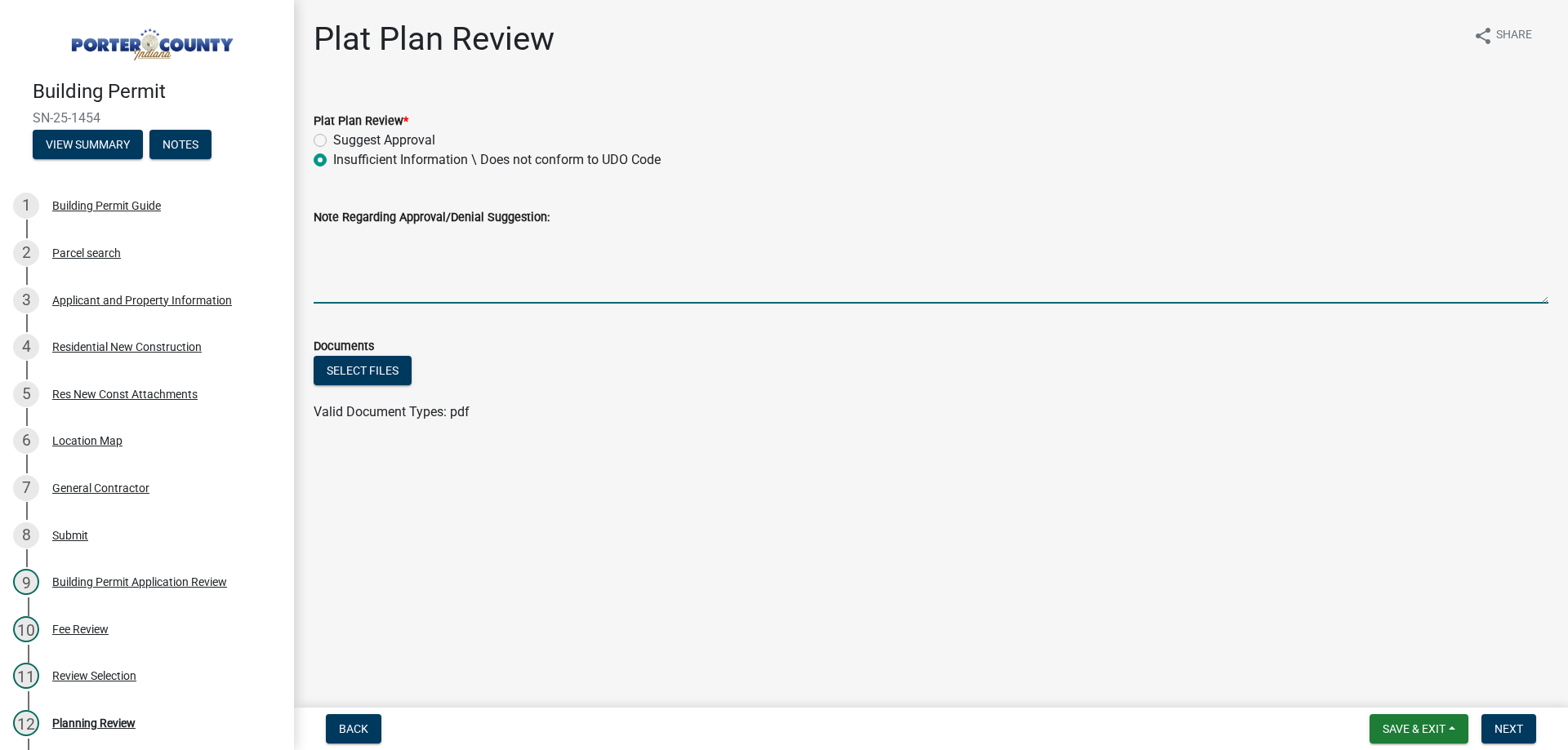
click at [342, 239] on textarea "Note Regarding Approval/Denial Suggestion:" at bounding box center [930, 265] width 1235 height 76
type textarea "08/12/2-025 RETURN for grading detail NW and SE sides of house"
click at [363, 375] on button "Select files" at bounding box center [362, 371] width 98 height 30
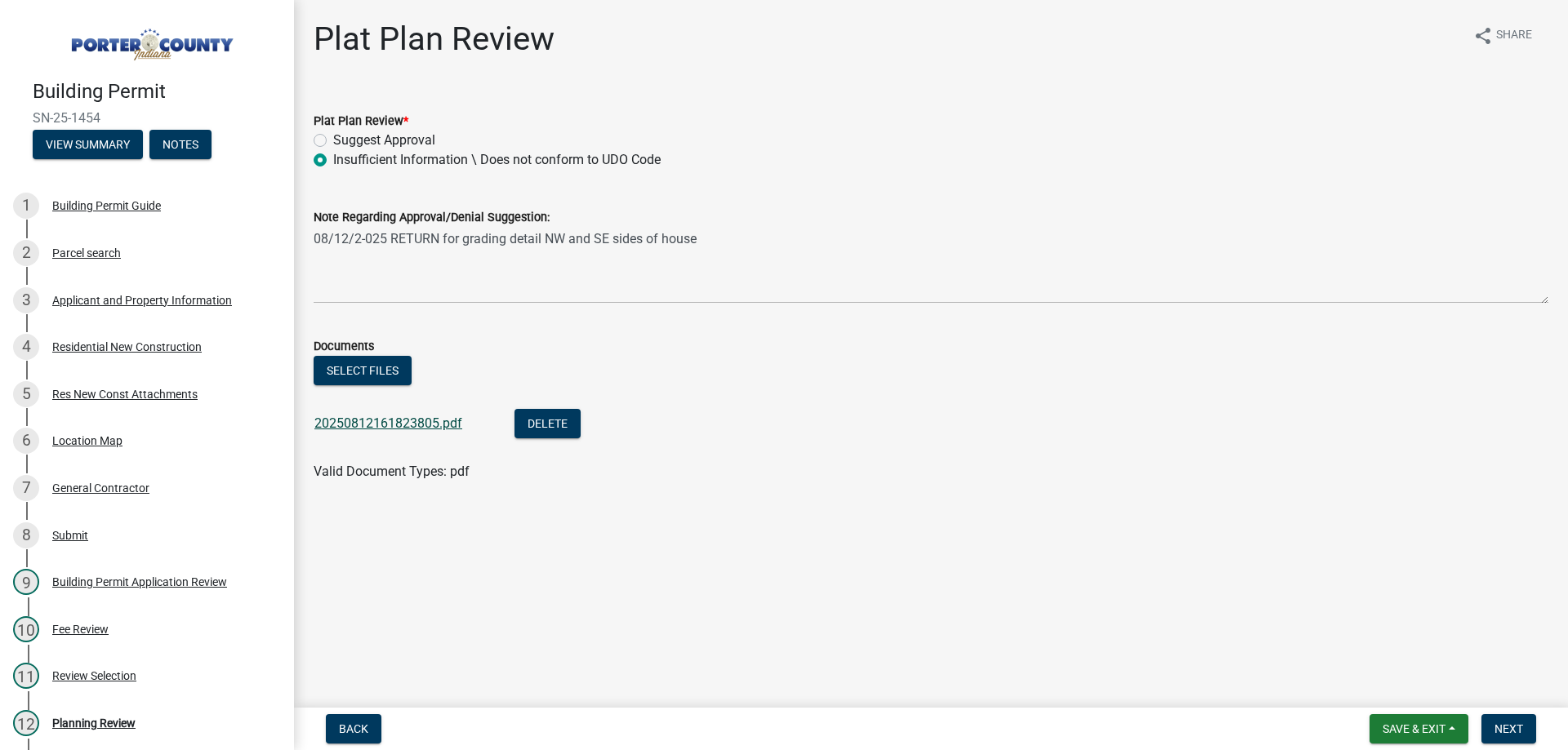
click at [419, 426] on link "20250812161823805.pdf" at bounding box center [388, 423] width 148 height 16
click at [1418, 734] on span "Save & Exit" at bounding box center [1413, 729] width 63 height 13
click at [1391, 690] on button "Save & Exit" at bounding box center [1403, 687] width 131 height 39
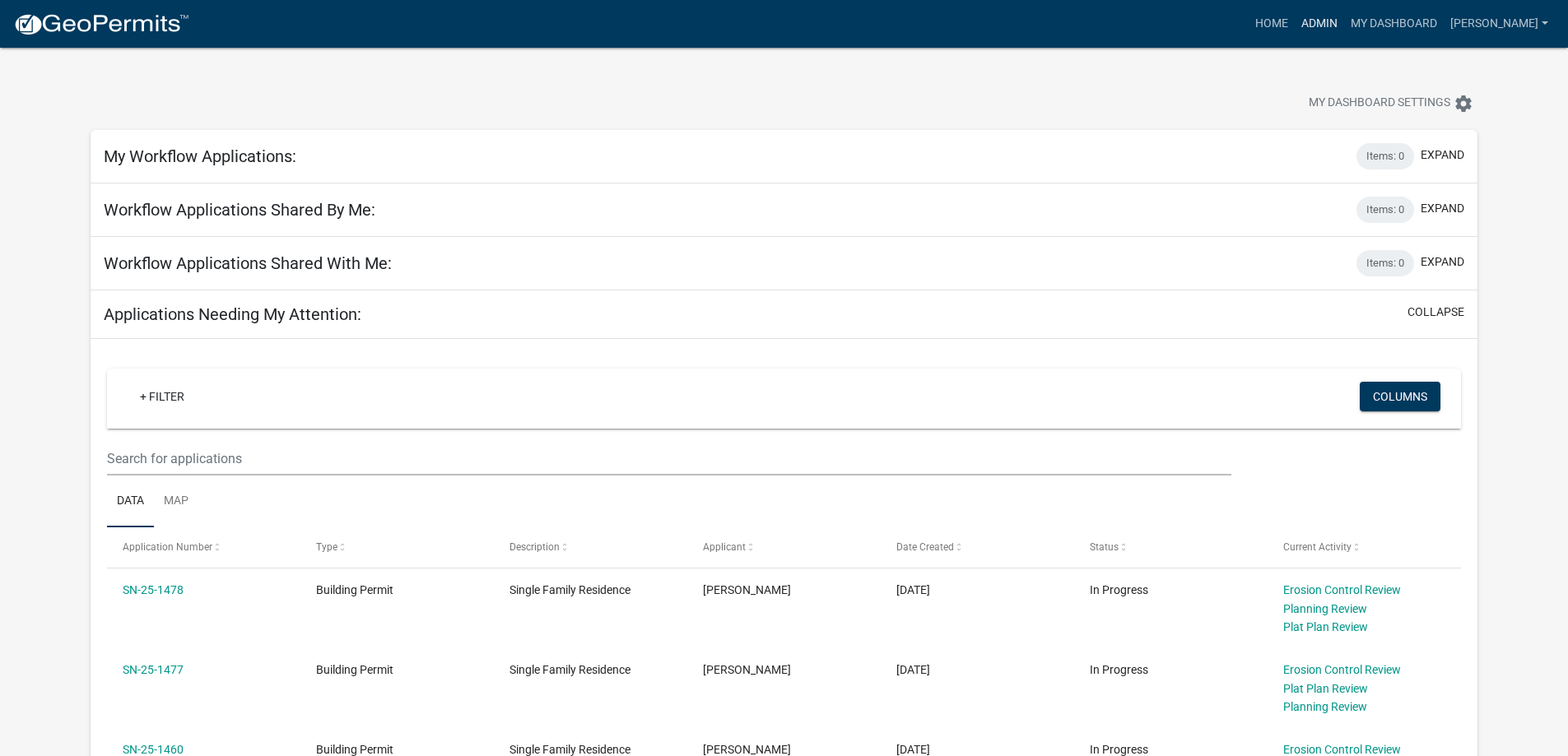
click at [1344, 22] on link "Admin" at bounding box center [1319, 24] width 50 height 32
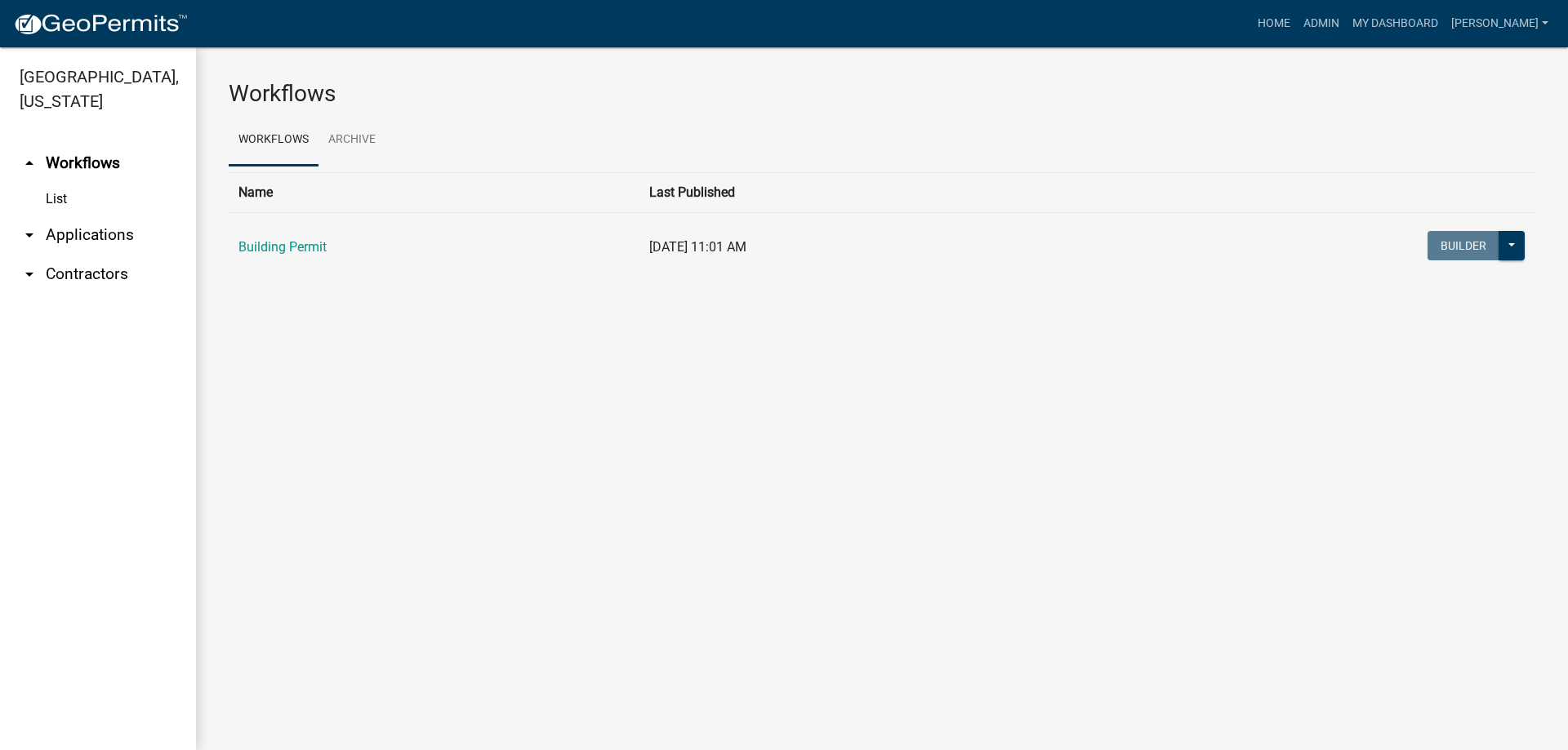
click at [86, 215] on link "arrow_drop_down Applications" at bounding box center [98, 235] width 196 height 39
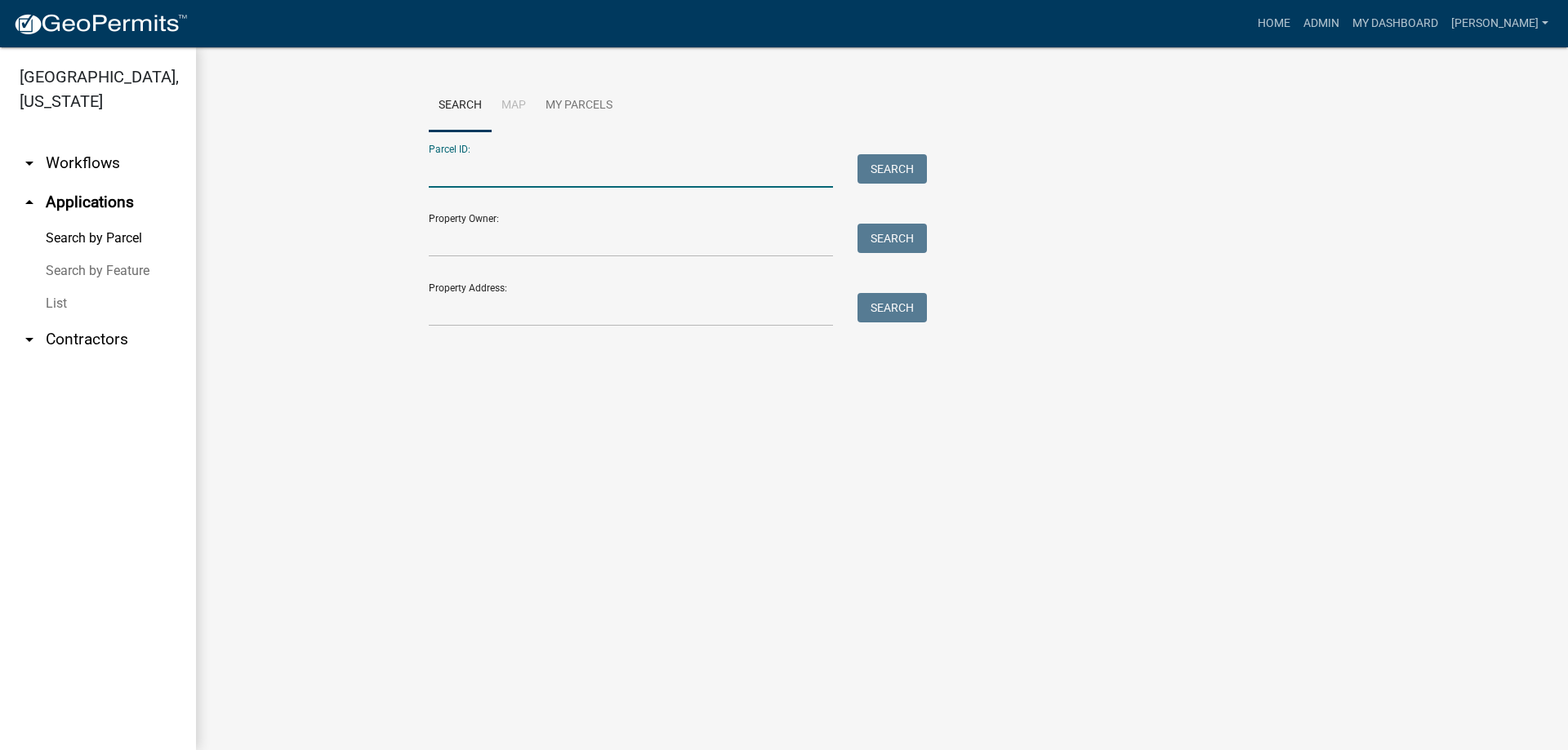
click at [457, 164] on input "Parcel ID:" at bounding box center [630, 171] width 404 height 34
paste input "64-11-03-383-006.000-018"
type input "64-11-03-383-006.000-018"
click at [888, 170] on button "Search" at bounding box center [892, 169] width 69 height 30
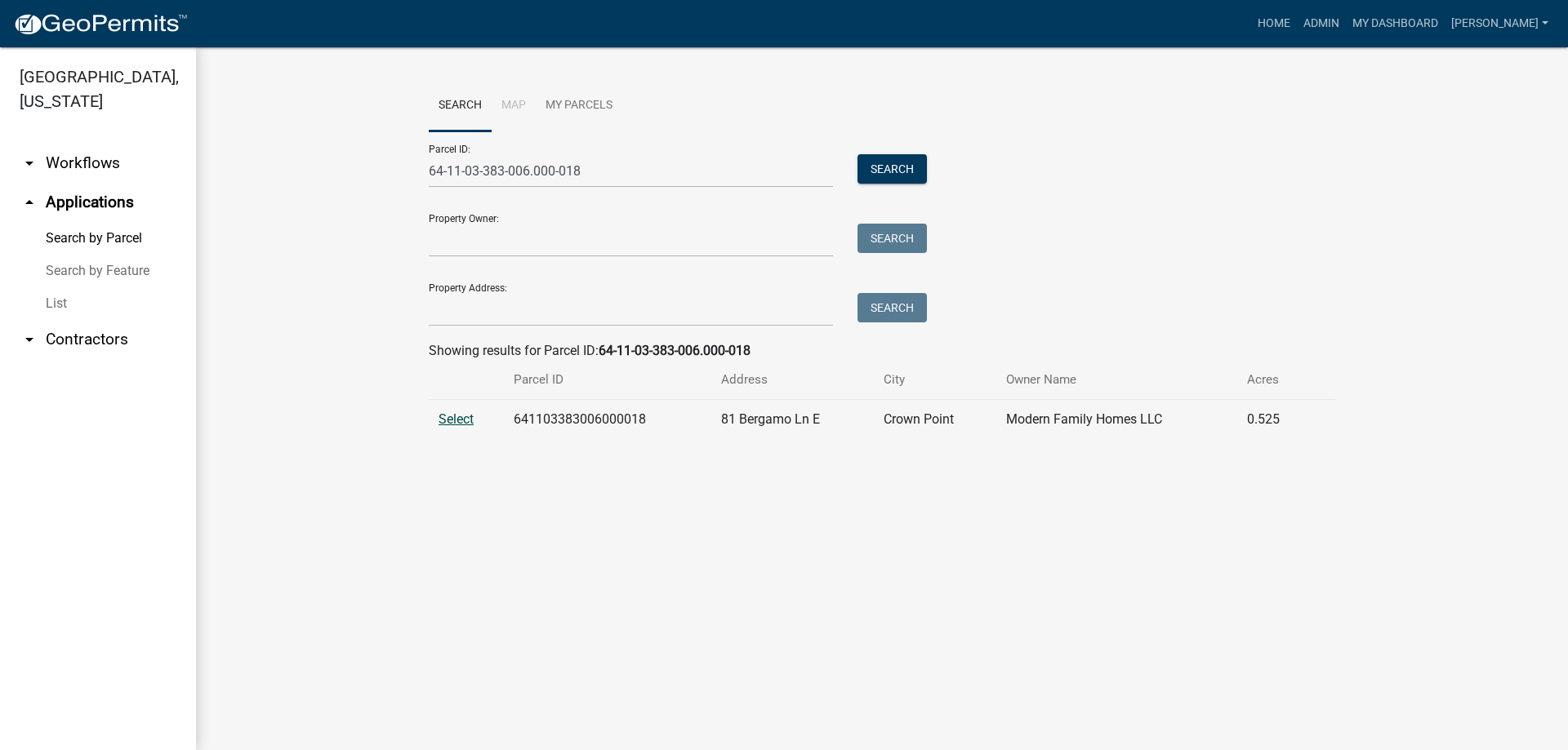
click at [452, 420] on span "Select" at bounding box center [456, 419] width 35 height 16
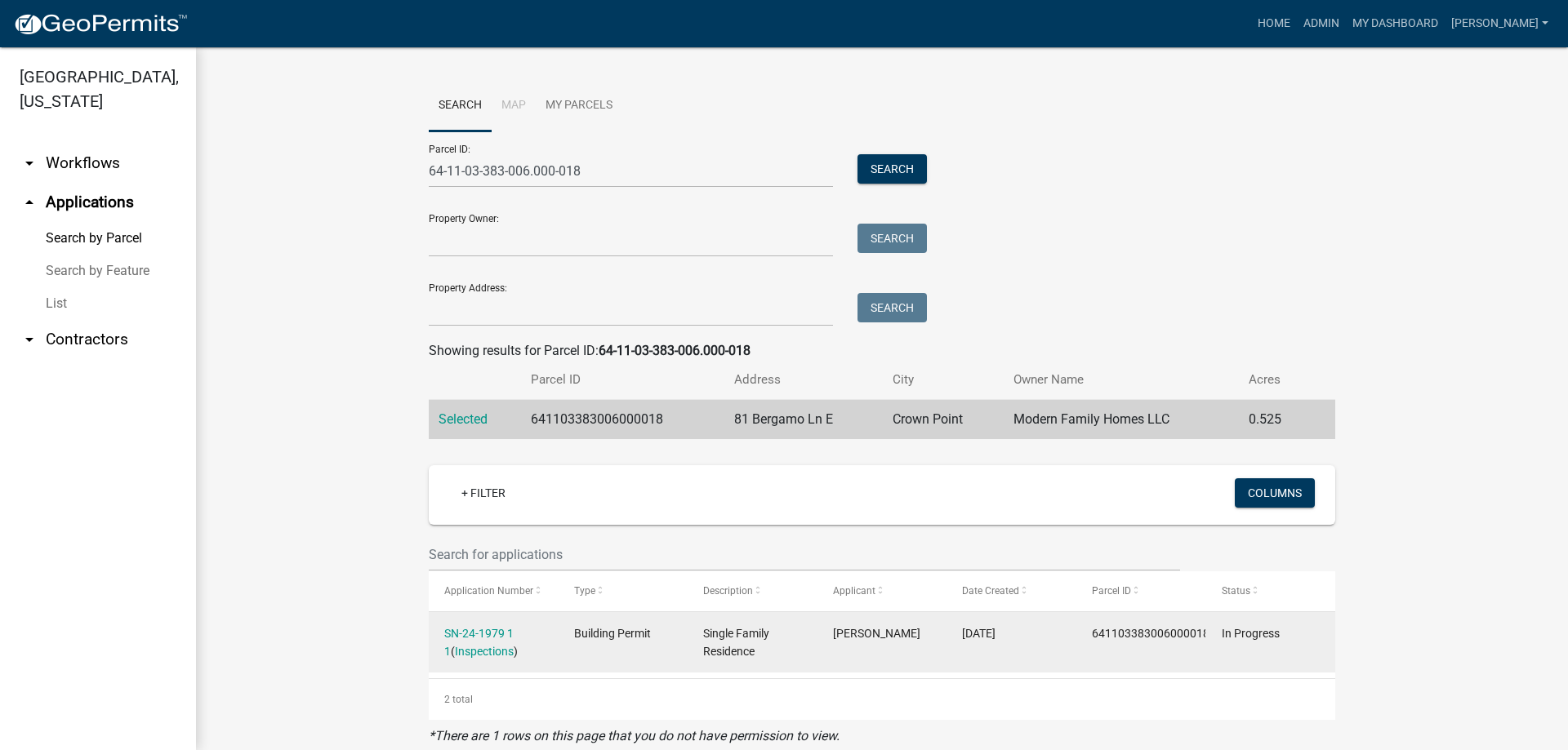
scroll to position [30, 0]
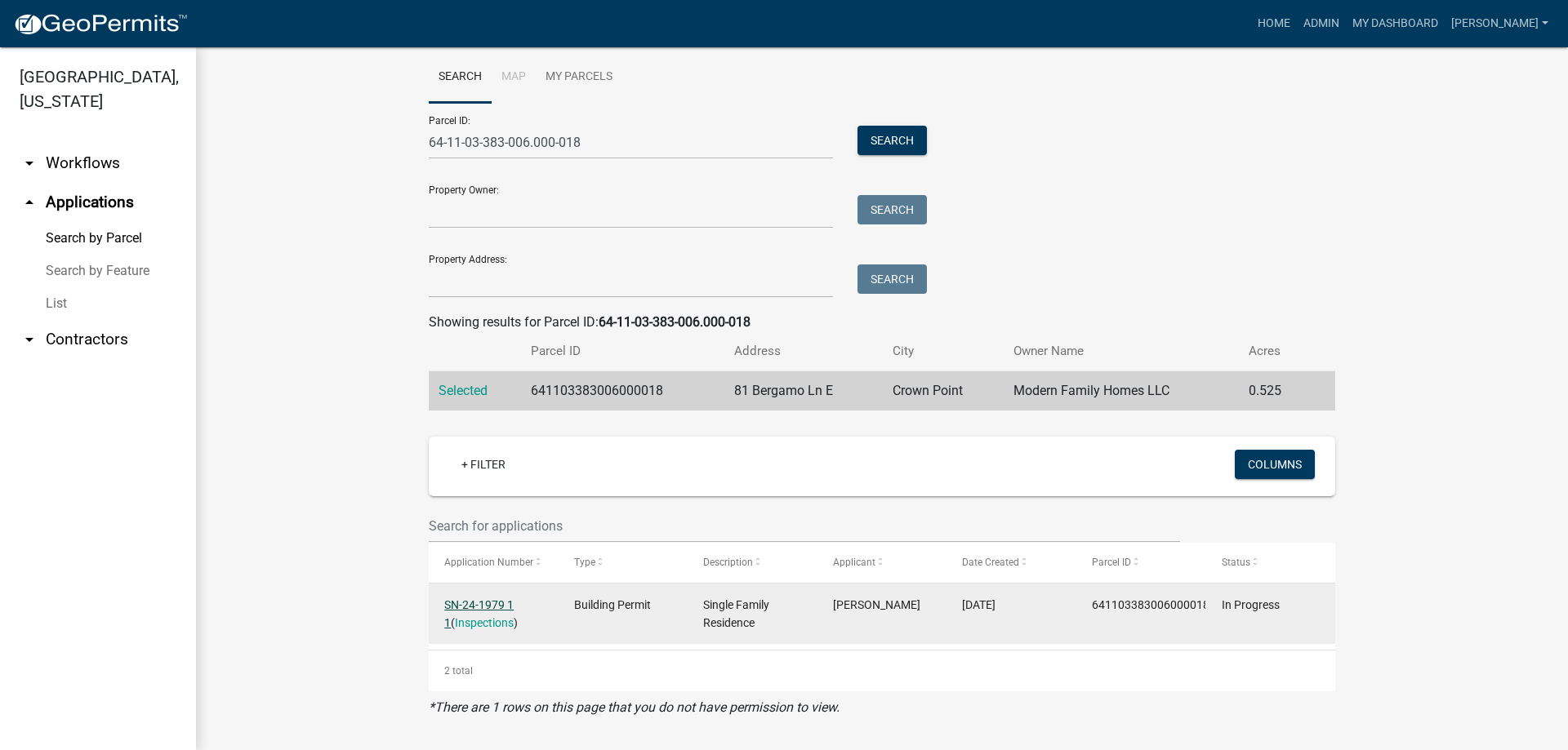
click at [485, 605] on link "SN-24-1979 1 1" at bounding box center [479, 613] width 69 height 32
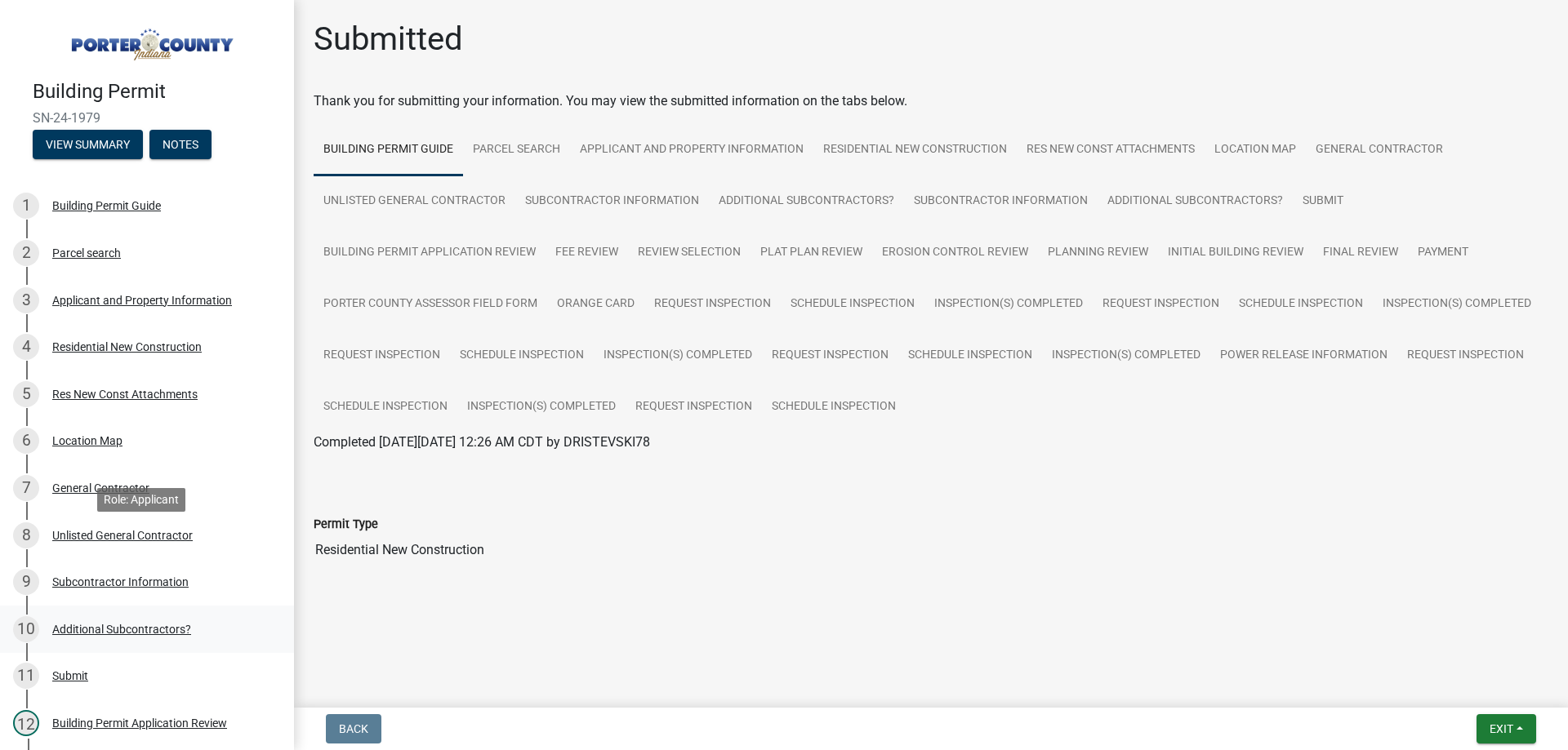
scroll to position [245, 0]
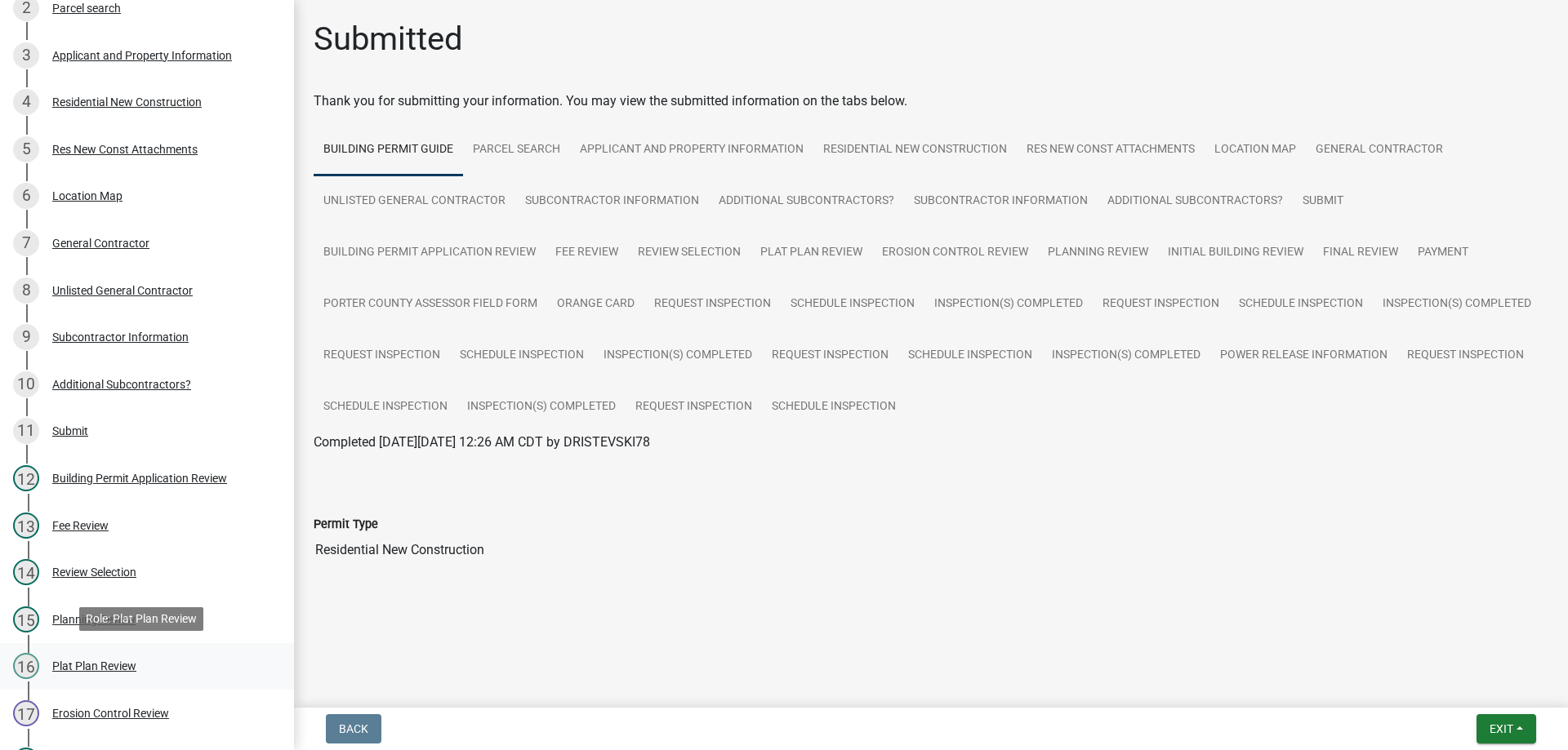
click at [94, 662] on div "Plat Plan Review" at bounding box center [95, 666] width 84 height 12
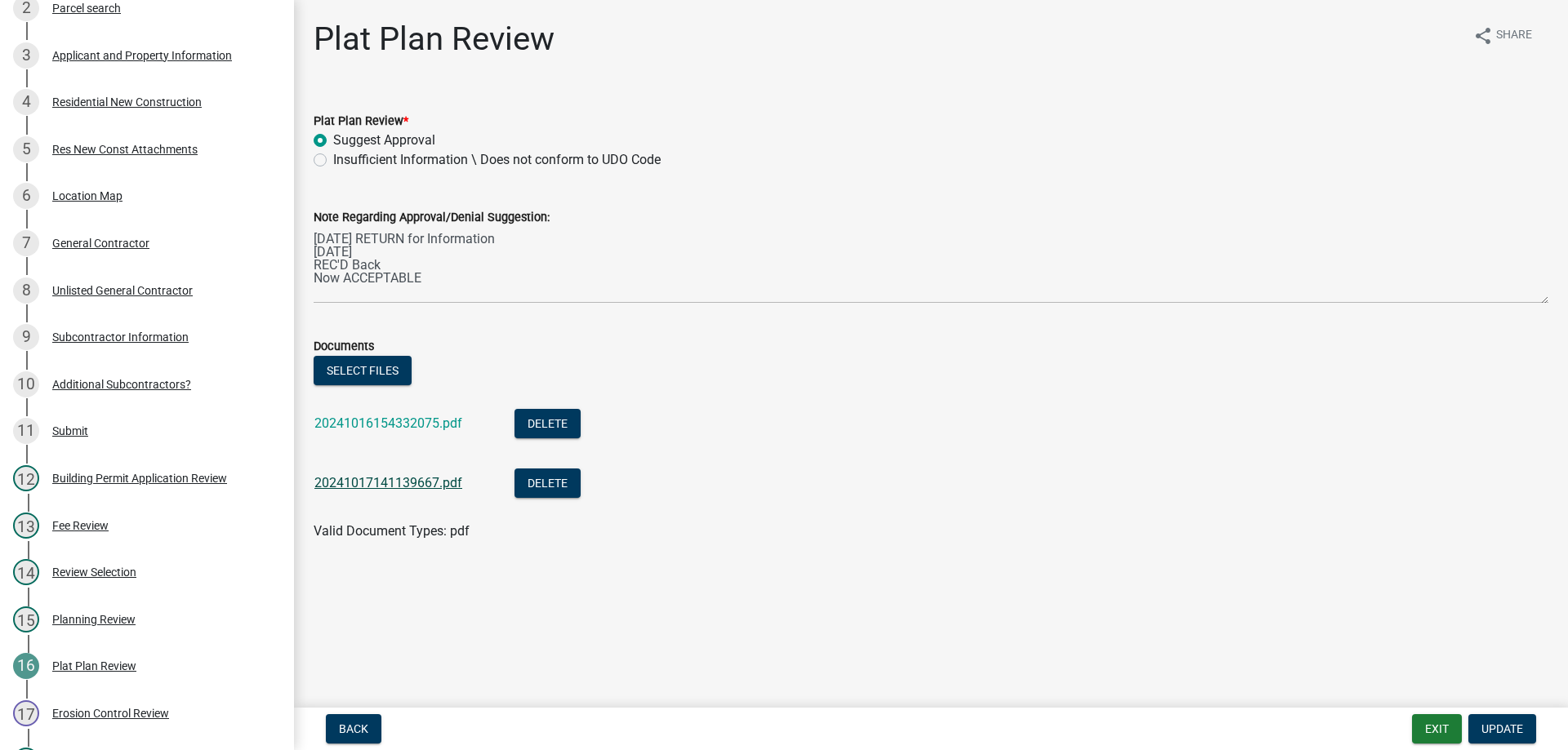
click at [396, 481] on link "20241017141139667.pdf" at bounding box center [388, 483] width 148 height 16
